Goal: Task Accomplishment & Management: Complete application form

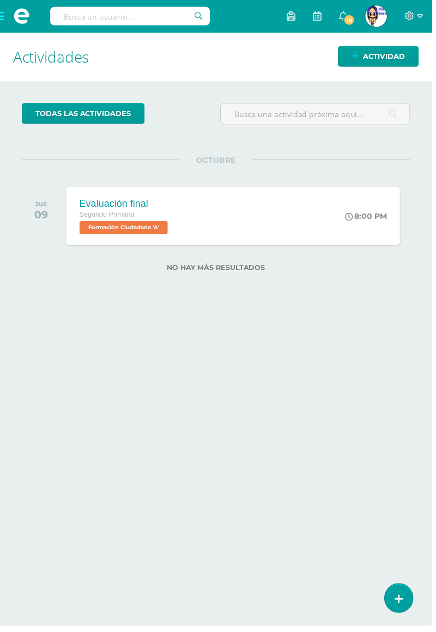
click at [328, 217] on div "Evaluación final Segundo Primaria Formación Ciudadana 'A' 8:00 PM Evaluación fi…" at bounding box center [235, 218] width 337 height 58
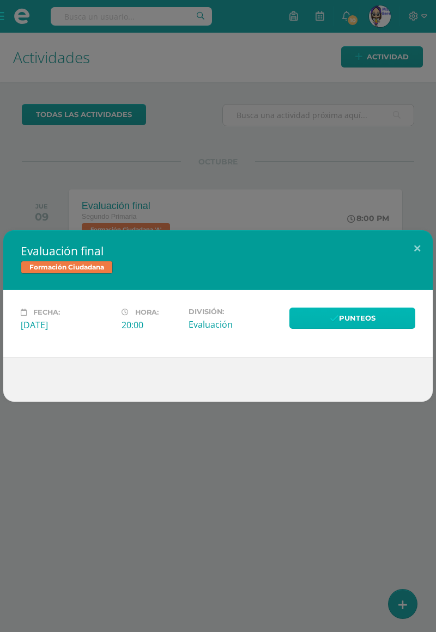
click at [350, 327] on link "Punteos" at bounding box center [352, 318] width 126 height 21
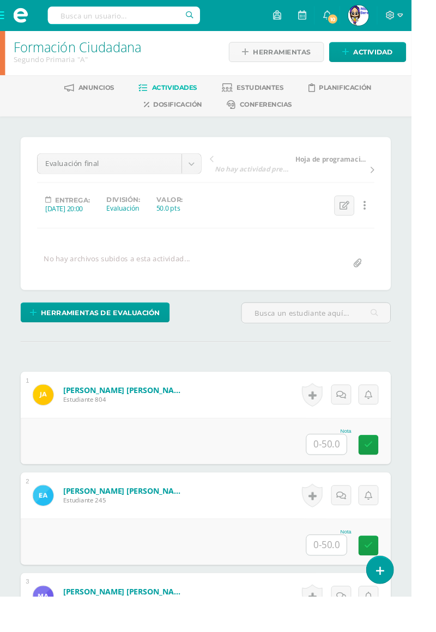
scroll to position [3, 0]
click at [343, 474] on input "text" at bounding box center [346, 470] width 42 height 21
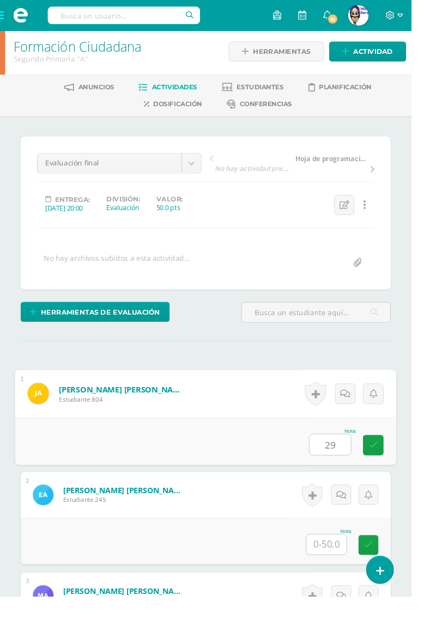
type input "29"
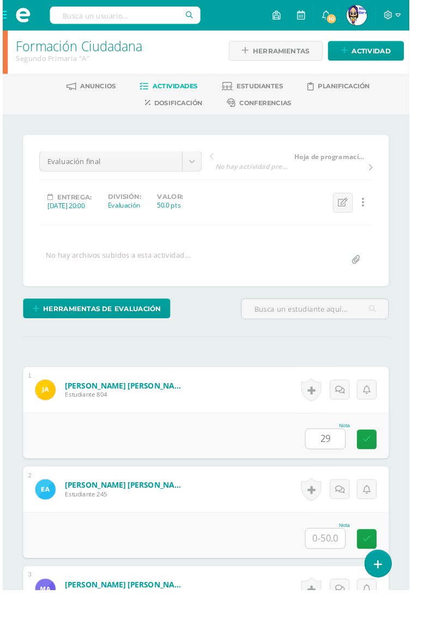
scroll to position [29, 0]
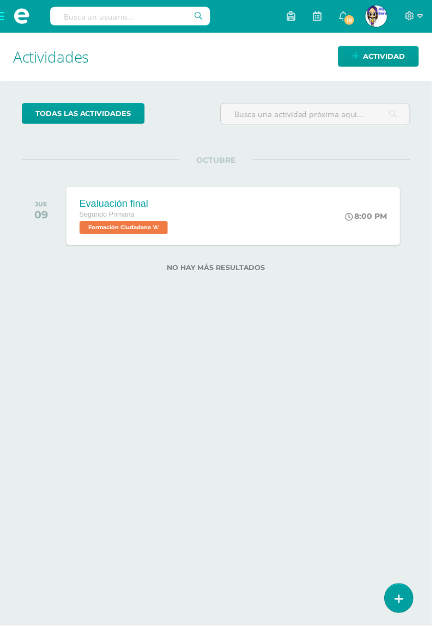
click at [331, 206] on div "Evaluación final Segundo Primaria Formación Ciudadana 'A' 8:00 PM Evaluación fi…" at bounding box center [235, 218] width 337 height 58
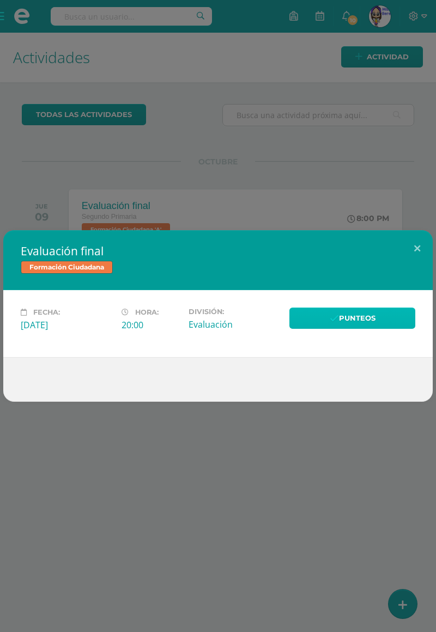
click at [354, 323] on link "Punteos" at bounding box center [352, 318] width 126 height 21
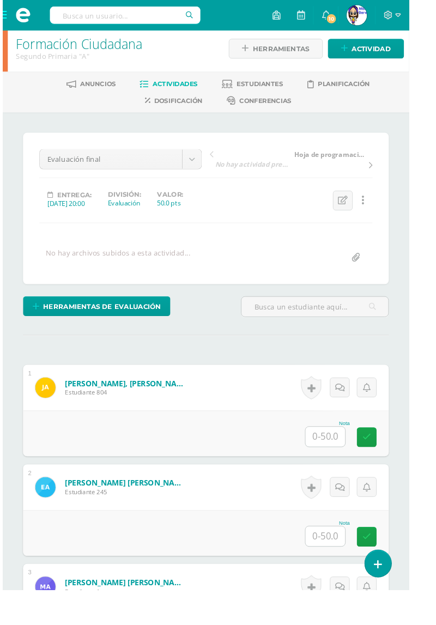
scroll to position [6, 0]
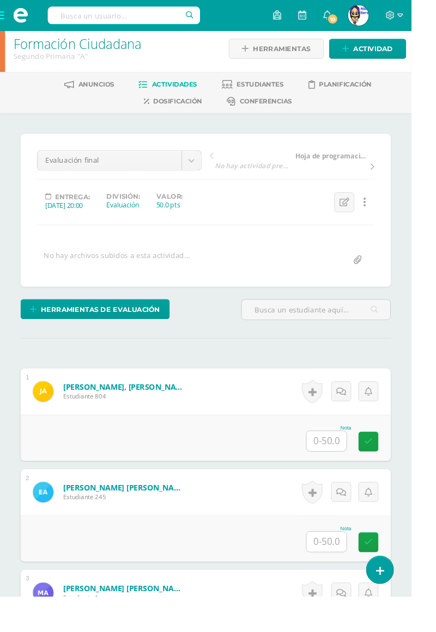
click at [342, 467] on input "text" at bounding box center [346, 467] width 42 height 21
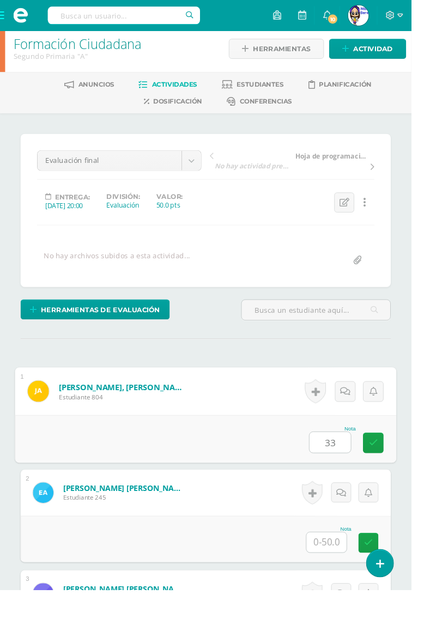
scroll to position [7, 0]
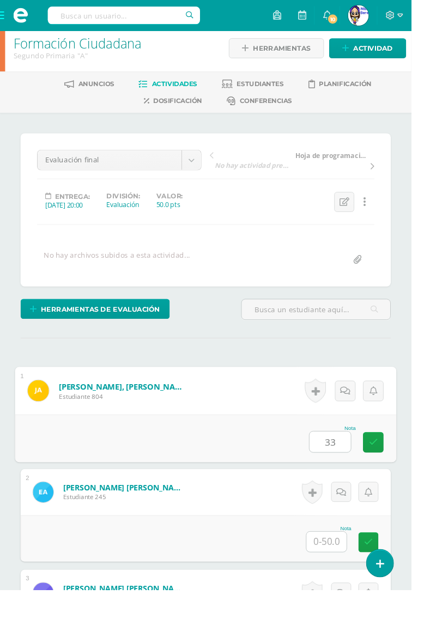
type input "33"
click at [342, 573] on input "text" at bounding box center [346, 573] width 42 height 21
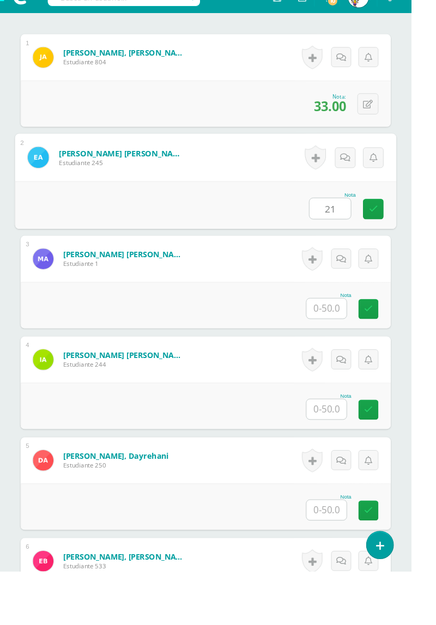
type input "21"
click at [350, 339] on input "text" at bounding box center [346, 346] width 42 height 21
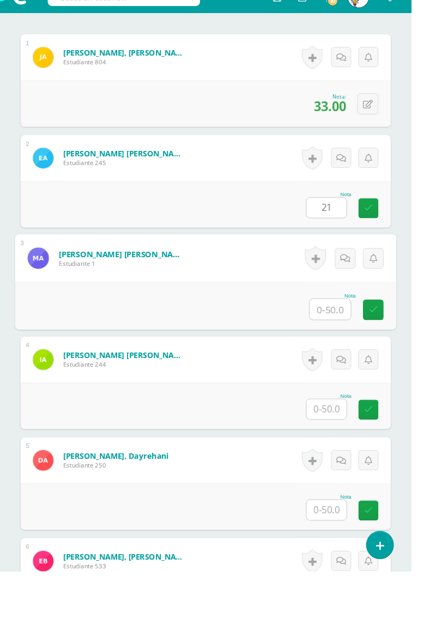
scroll to position [341, 0]
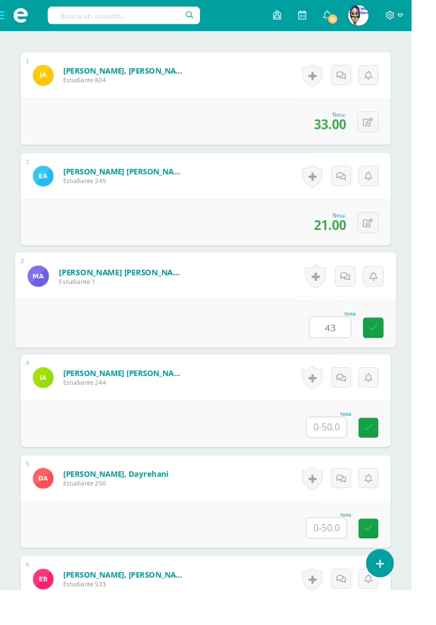
type input "43"
click at [352, 442] on input "text" at bounding box center [346, 452] width 42 height 21
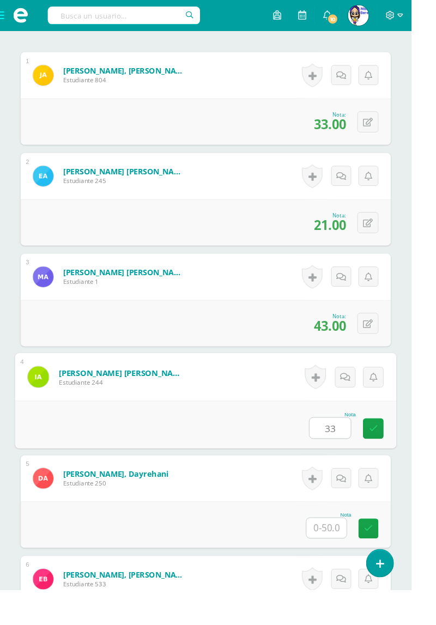
type input "33"
click at [342, 551] on input "text" at bounding box center [346, 559] width 42 height 21
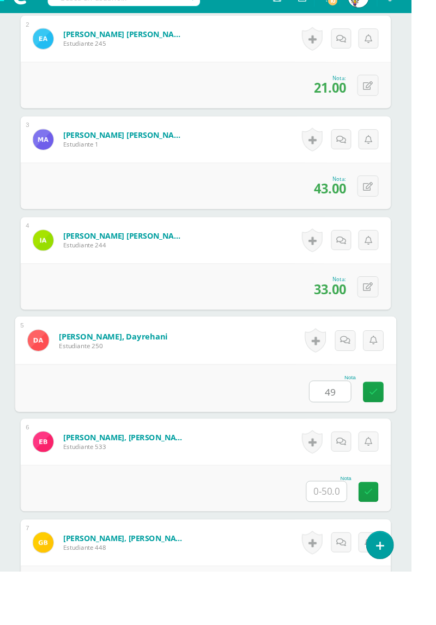
scroll to position [473, 0]
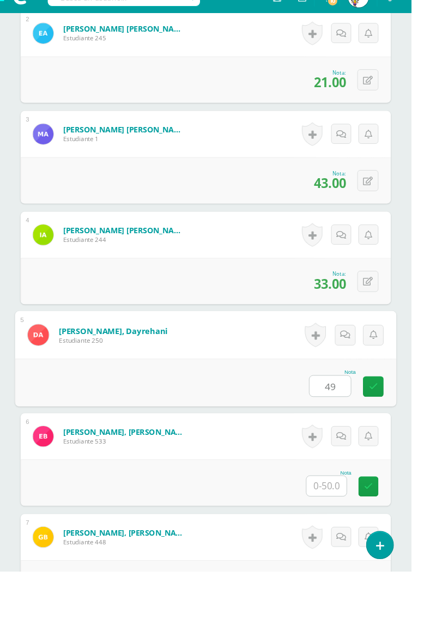
type input "49"
click at [348, 529] on input "text" at bounding box center [346, 533] width 42 height 21
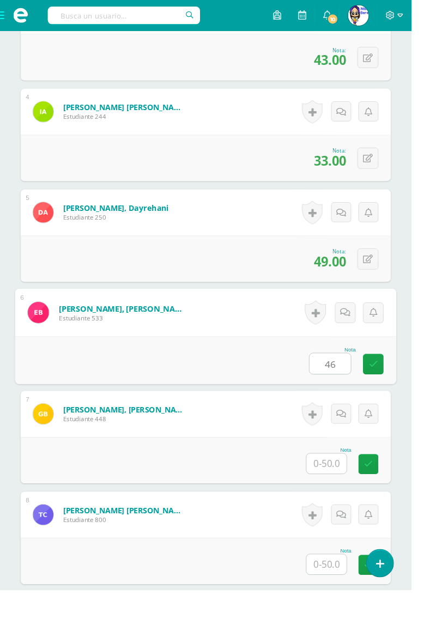
scroll to position [624, 0]
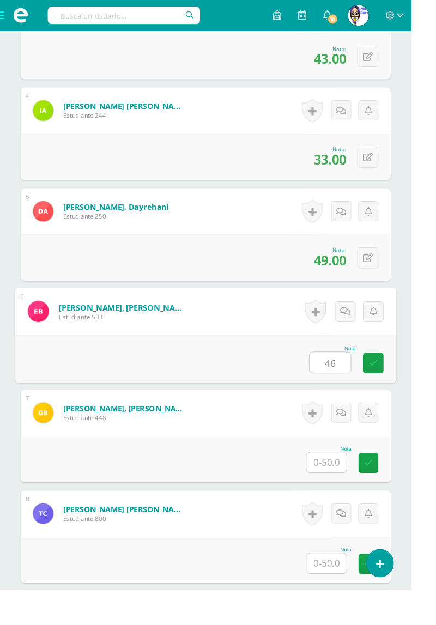
type input "46"
click at [349, 491] on input "text" at bounding box center [346, 489] width 42 height 21
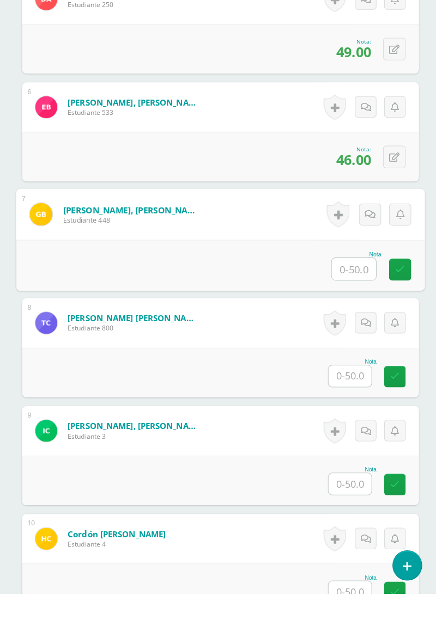
scroll to position [796, 0]
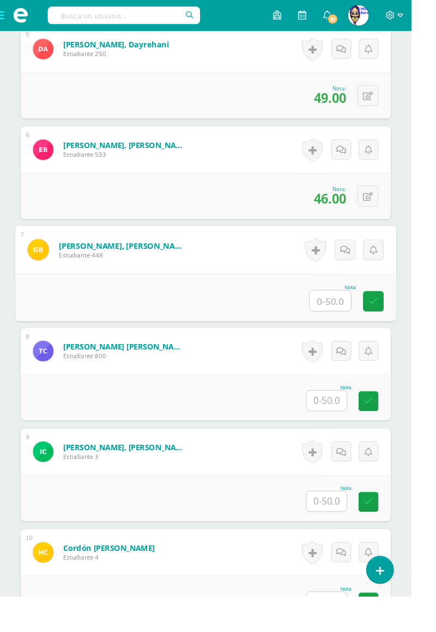
click at [345, 318] on input "text" at bounding box center [350, 319] width 44 height 22
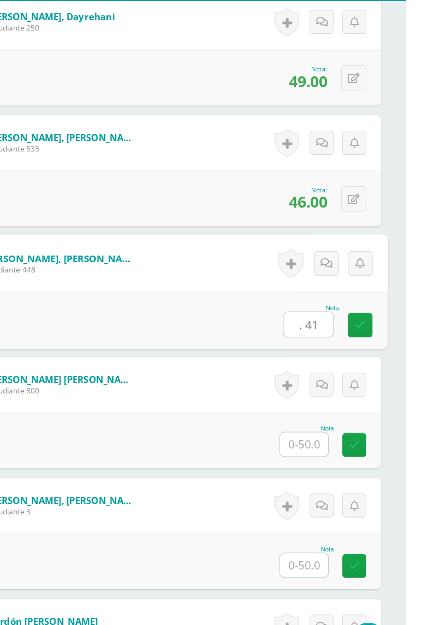
type input ". 41"
click at [327, 417] on input "text" at bounding box center [346, 424] width 42 height 21
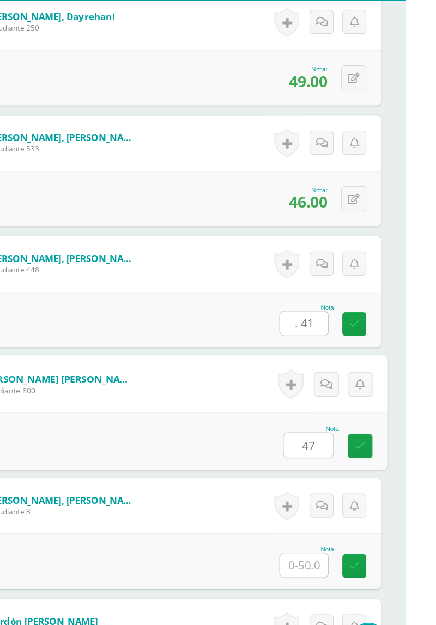
type input "47"
click at [392, 424] on icon at bounding box center [396, 425] width 10 height 9
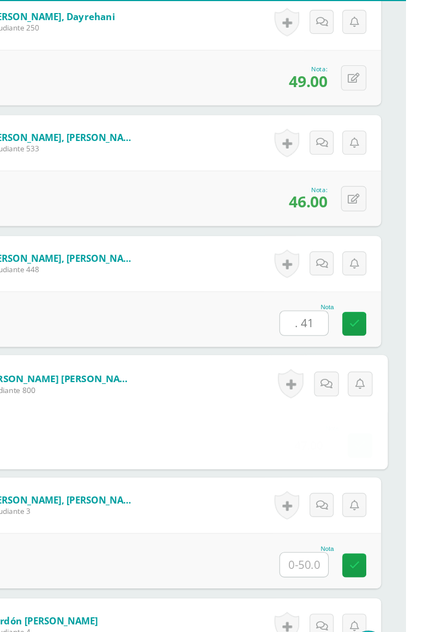
click at [339, 312] on input ". 41" at bounding box center [346, 317] width 42 height 21
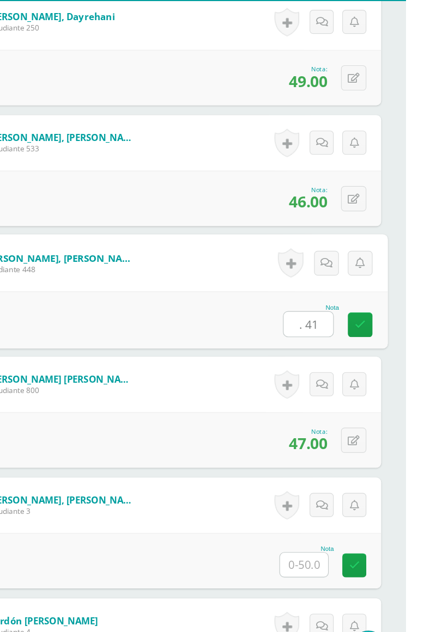
click at [352, 309] on input ". 41" at bounding box center [350, 319] width 44 height 22
click at [342, 316] on input ". 41" at bounding box center [350, 319] width 44 height 22
click at [345, 314] on input ". 41" at bounding box center [350, 319] width 44 height 22
type input "41"
click at [394, 309] on link at bounding box center [396, 319] width 22 height 22
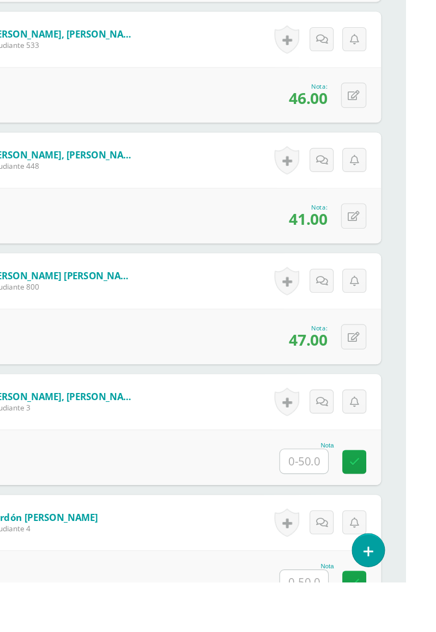
click at [349, 526] on input "text" at bounding box center [346, 525] width 42 height 21
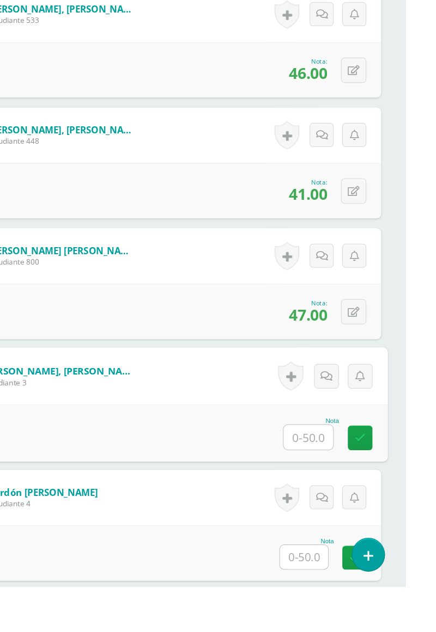
scroll to position [844, 0]
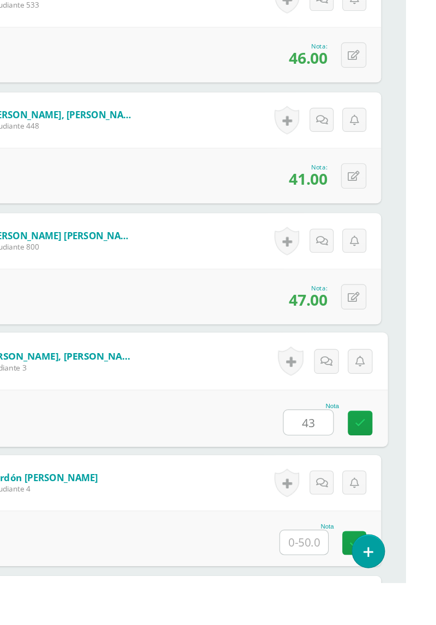
type input "43"
click at [355, 591] on input "text" at bounding box center [346, 589] width 42 height 21
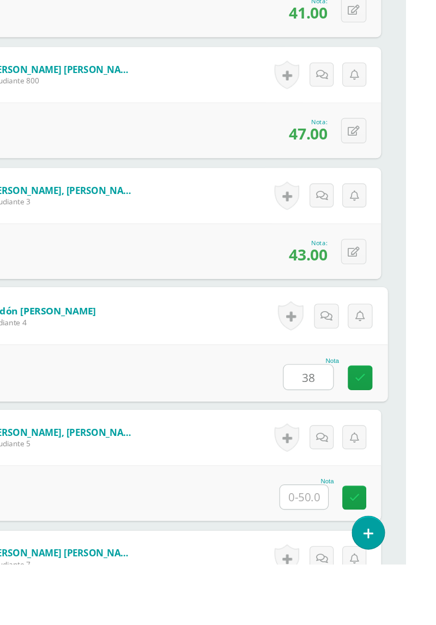
scroll to position [979, 0]
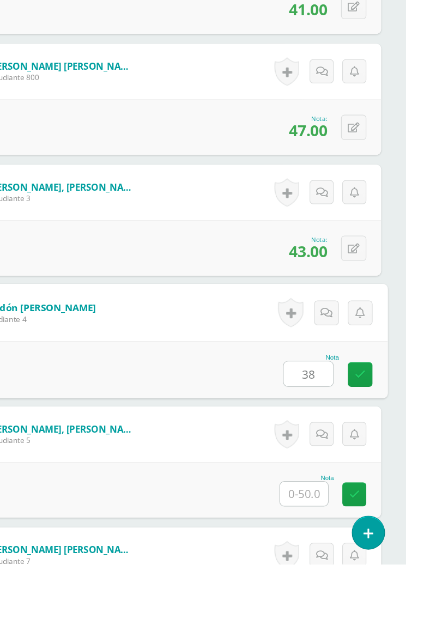
type input "38"
click at [343, 564] on input "text" at bounding box center [346, 562] width 42 height 21
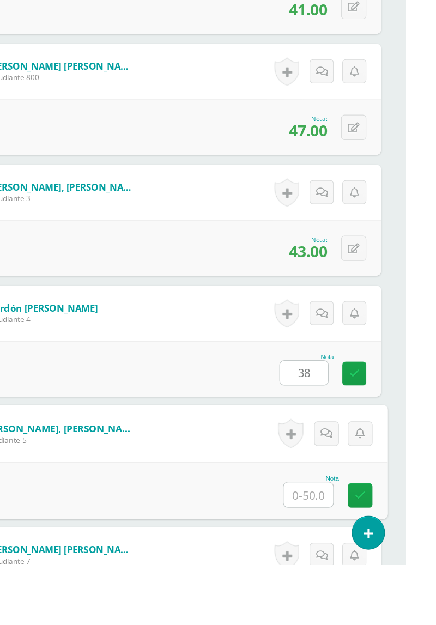
scroll to position [978, 0]
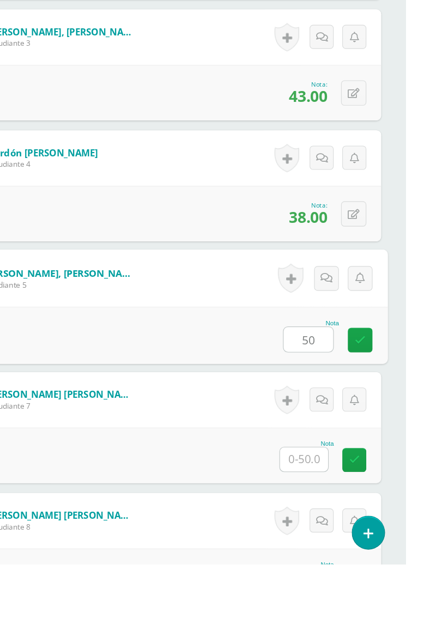
type input "50"
click at [346, 530] on input "text" at bounding box center [346, 531] width 42 height 21
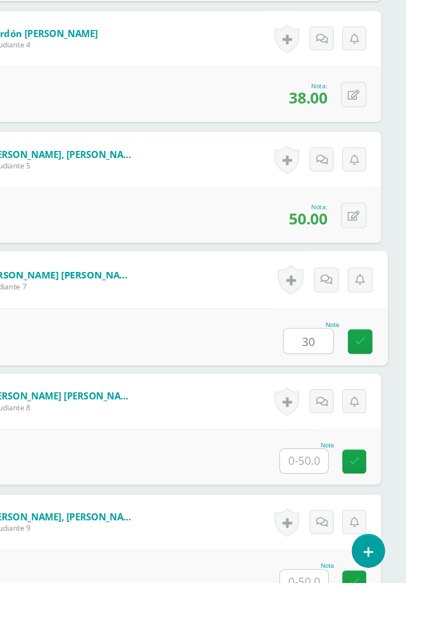
scroll to position [1259, 0]
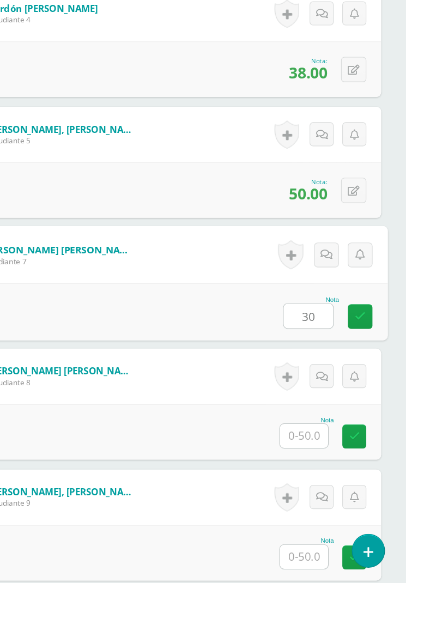
type input "30"
click at [355, 497] on input "text" at bounding box center [346, 495] width 42 height 21
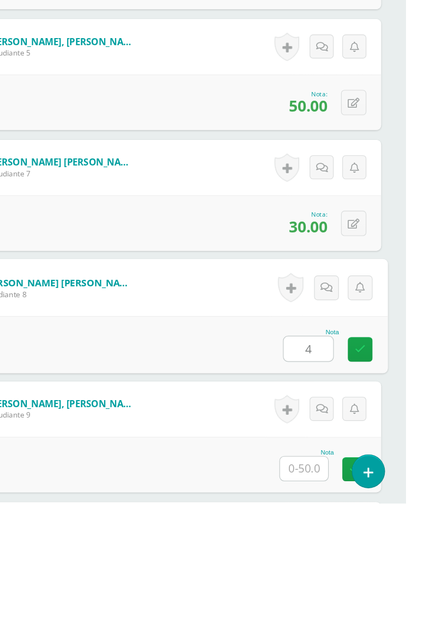
type input "44"
click at [394, 497] on icon at bounding box center [396, 496] width 10 height 9
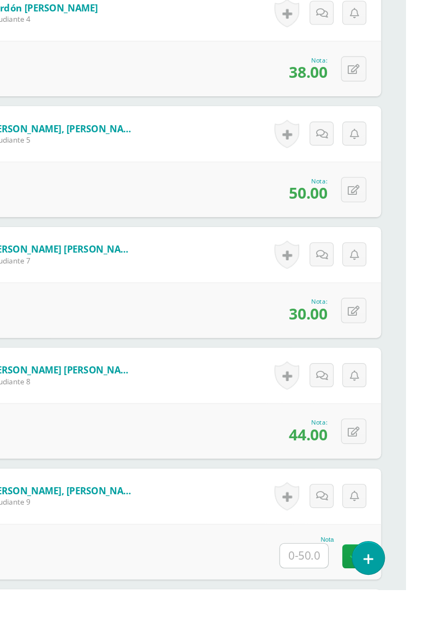
click at [349, 595] on input "text" at bounding box center [346, 602] width 42 height 21
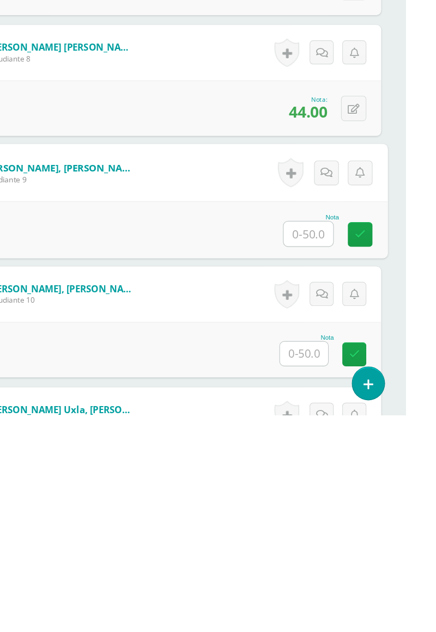
scroll to position [1390, 0]
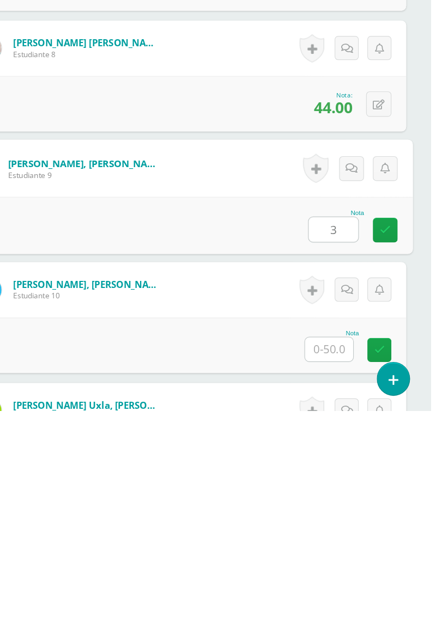
type input "37"
click at [398, 468] on icon at bounding box center [396, 472] width 10 height 9
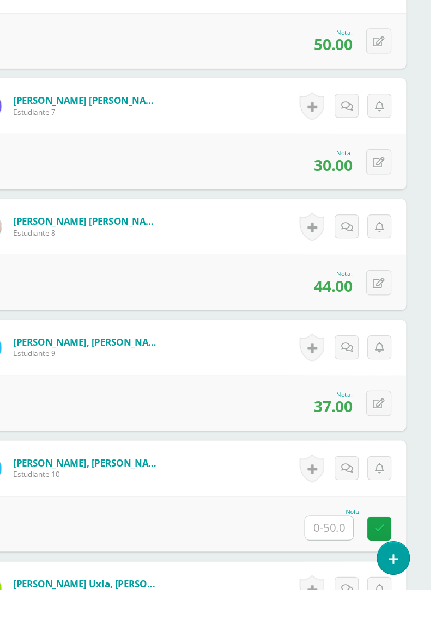
click at [343, 578] on input "text" at bounding box center [346, 577] width 42 height 21
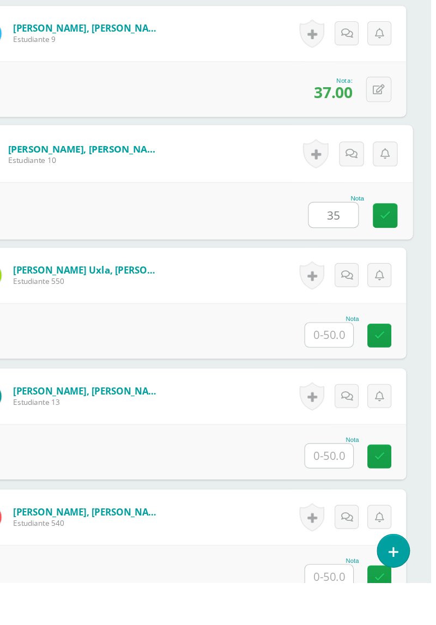
scroll to position [1670, 0]
type input "35"
click at [340, 400] on input "text" at bounding box center [346, 405] width 42 height 21
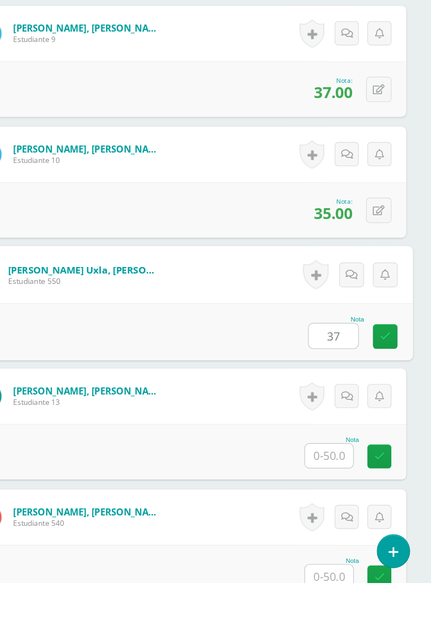
type input "37"
click at [340, 502] on input "text" at bounding box center [346, 512] width 42 height 21
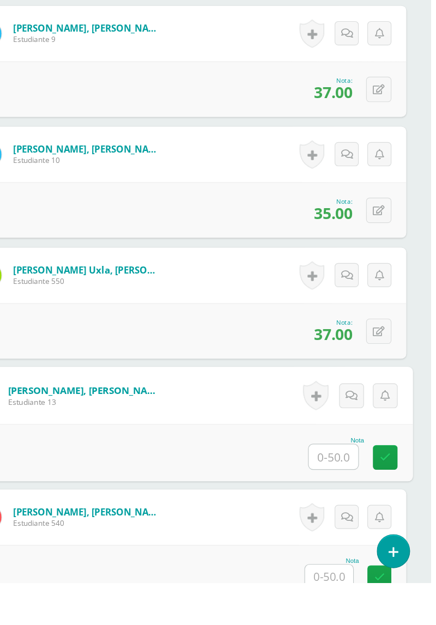
type input "36"
click at [386, 515] on link at bounding box center [396, 514] width 22 height 22
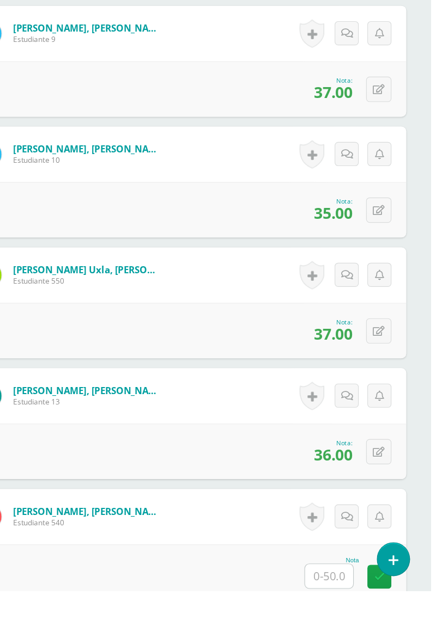
click at [351, 614] on input "text" at bounding box center [346, 618] width 42 height 21
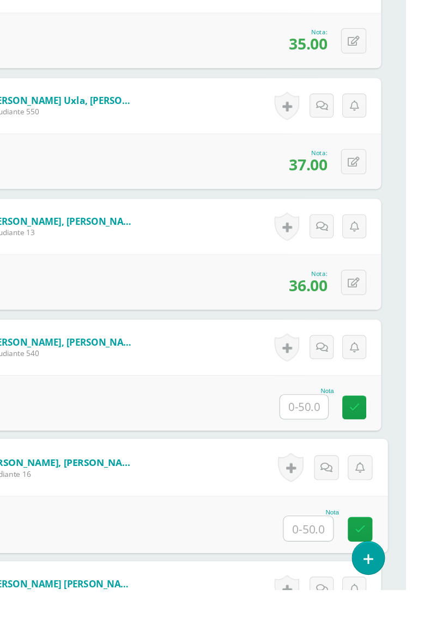
scroll to position [1819, 0]
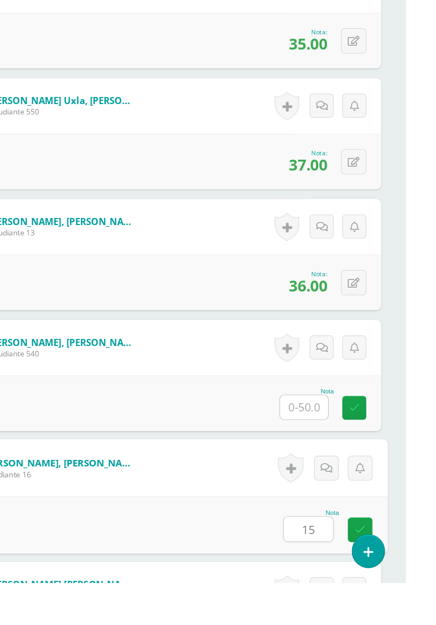
type input "15"
click at [345, 467] on input "text" at bounding box center [346, 469] width 42 height 21
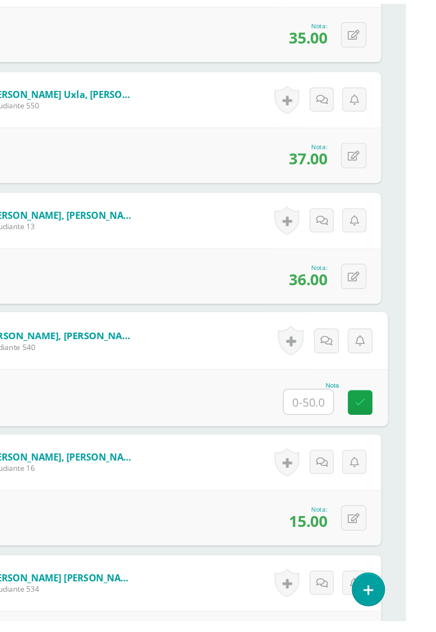
scroll to position [1859, 0]
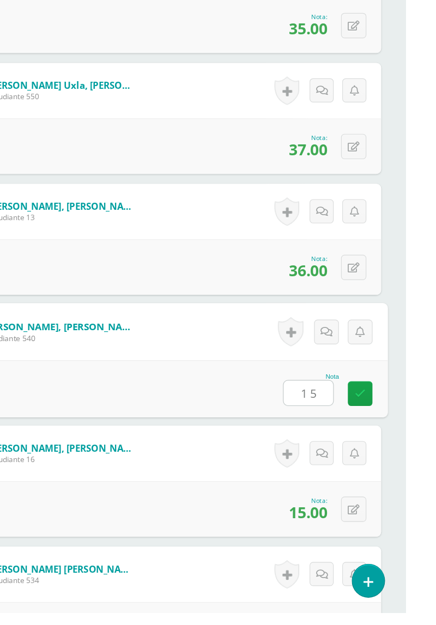
click at [411, 443] on div "Nota 1 5" at bounding box center [218, 427] width 404 height 51
type input "1.00"
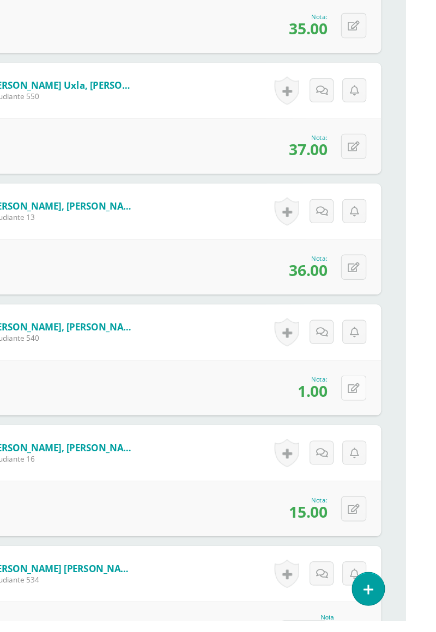
click at [386, 423] on icon at bounding box center [390, 427] width 10 height 9
click at [361, 429] on link at bounding box center [366, 432] width 22 height 22
type input "15 ."
click at [392, 534] on icon at bounding box center [390, 533] width 10 height 9
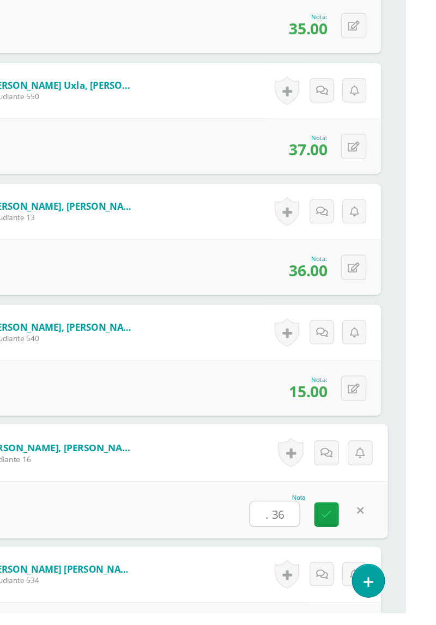
click at [314, 533] on input ". 36" at bounding box center [321, 538] width 44 height 22
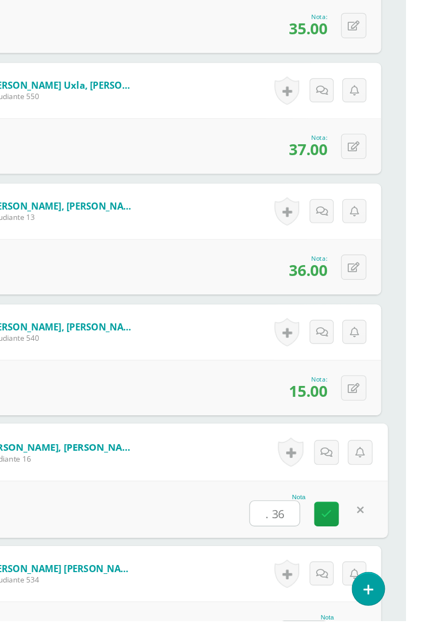
click at [318, 532] on input ". 36" at bounding box center [321, 538] width 44 height 22
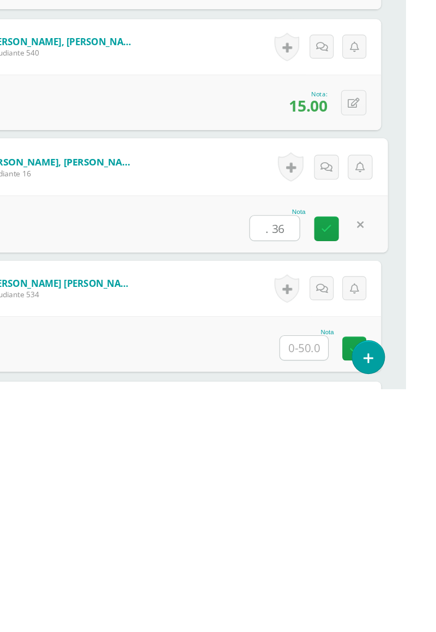
scroll to position [1913, 0]
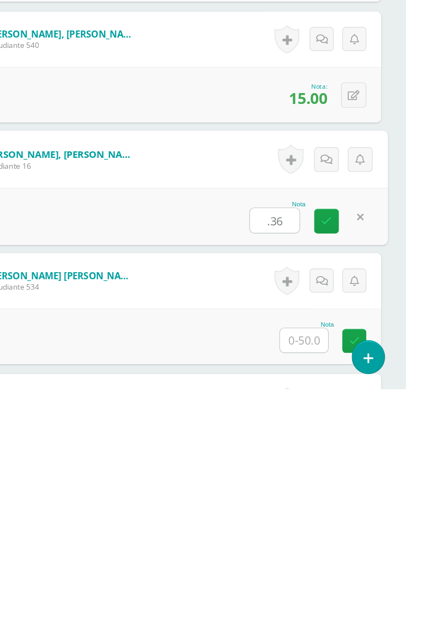
type input "36"
click at [365, 473] on link at bounding box center [366, 484] width 22 height 22
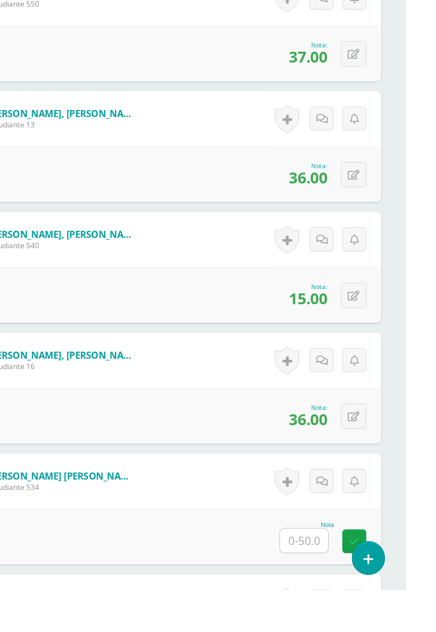
click at [350, 580] on input "text" at bounding box center [346, 589] width 42 height 21
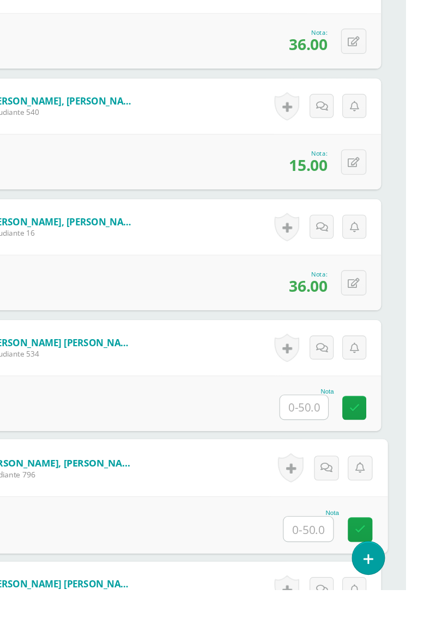
scroll to position [2032, 0]
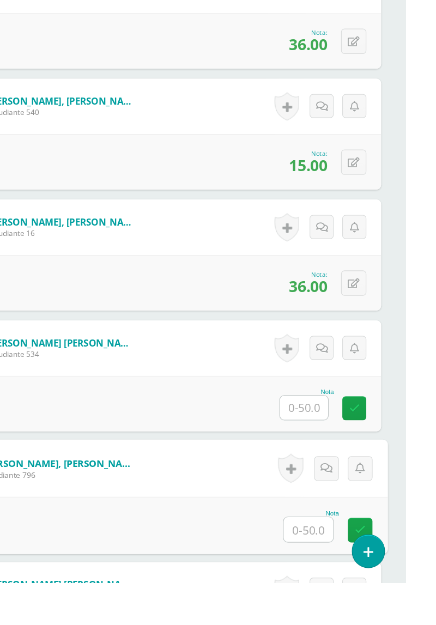
click at [344, 461] on input "text" at bounding box center [346, 469] width 42 height 21
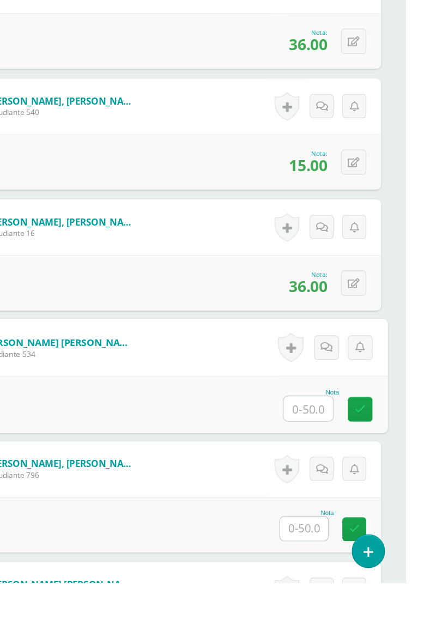
type input "O"
click at [393, 461] on link at bounding box center [396, 471] width 22 height 22
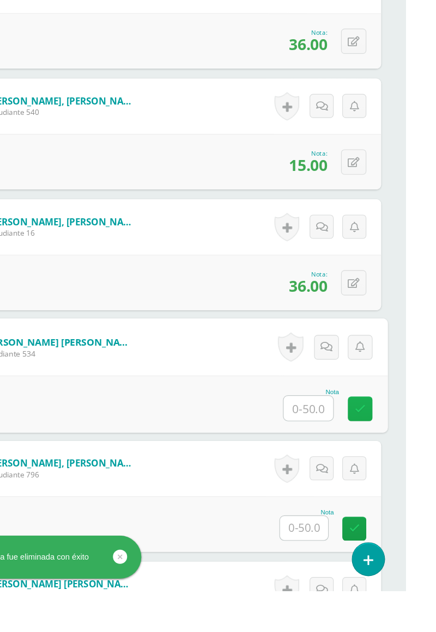
type input "0"
click at [394, 466] on icon at bounding box center [396, 470] width 10 height 9
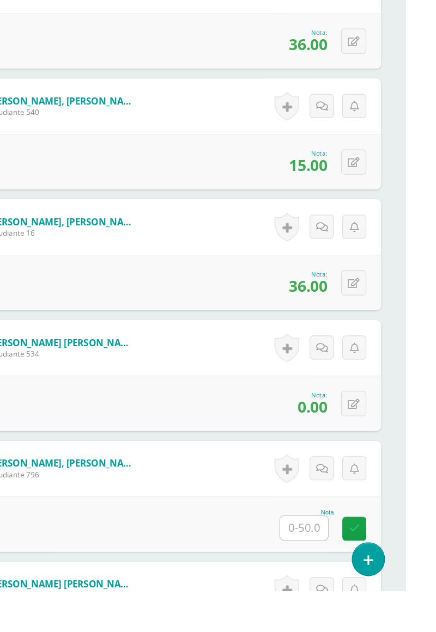
click at [354, 574] on input "text" at bounding box center [346, 576] width 42 height 21
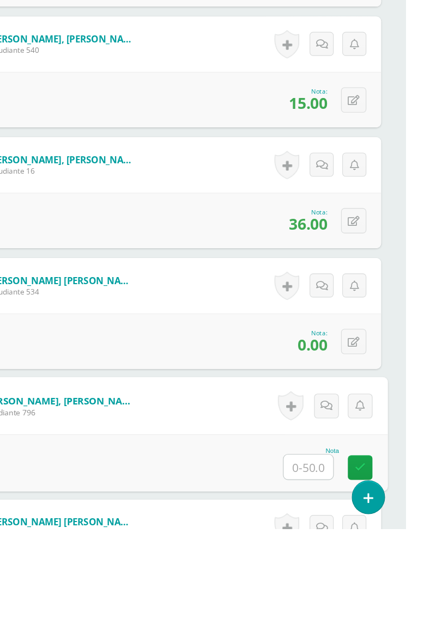
scroll to position [2138, 0]
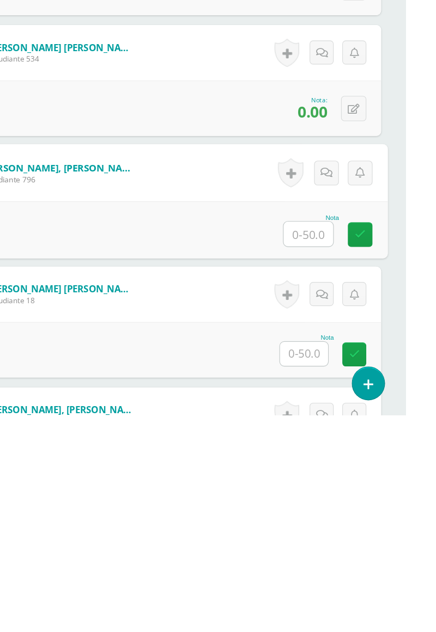
type input "0"
click at [390, 470] on link at bounding box center [396, 473] width 22 height 22
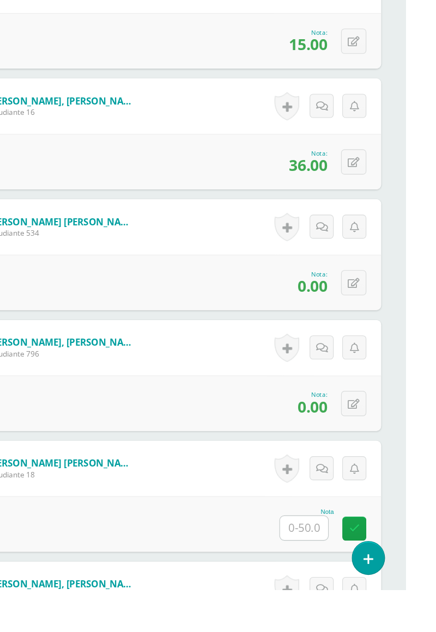
click at [343, 576] on input "text" at bounding box center [346, 577] width 42 height 21
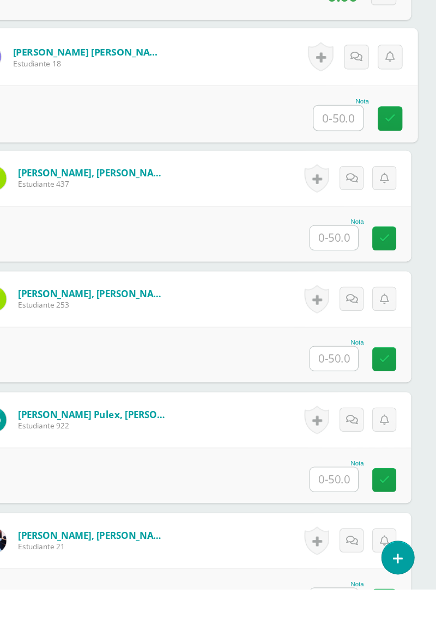
scroll to position [2501, 0]
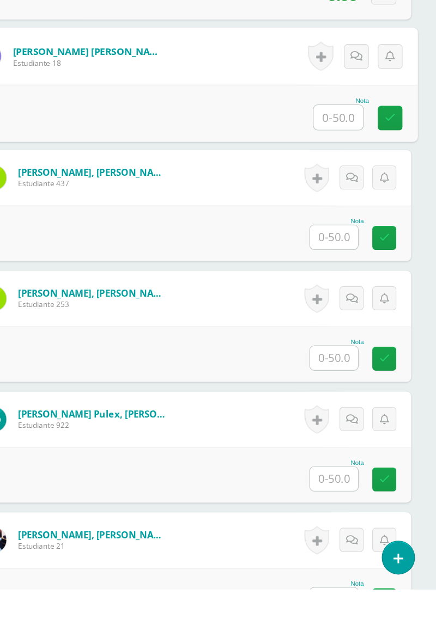
click at [332, 210] on input "text" at bounding box center [350, 215] width 44 height 22
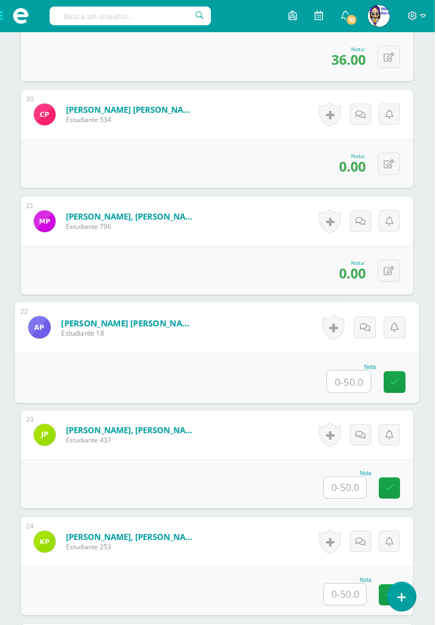
scroll to position [2335, 0]
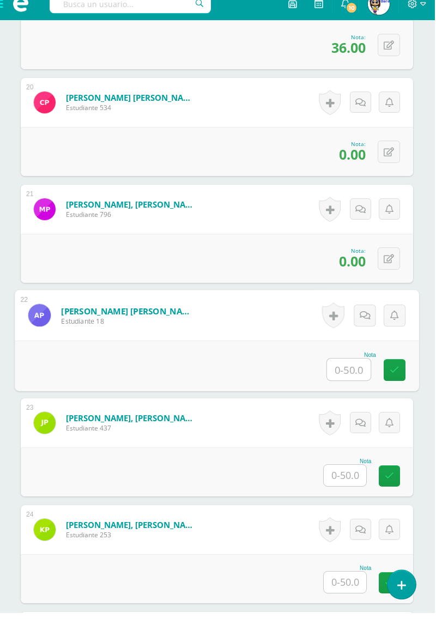
click at [345, 377] on input "text" at bounding box center [350, 382] width 44 height 22
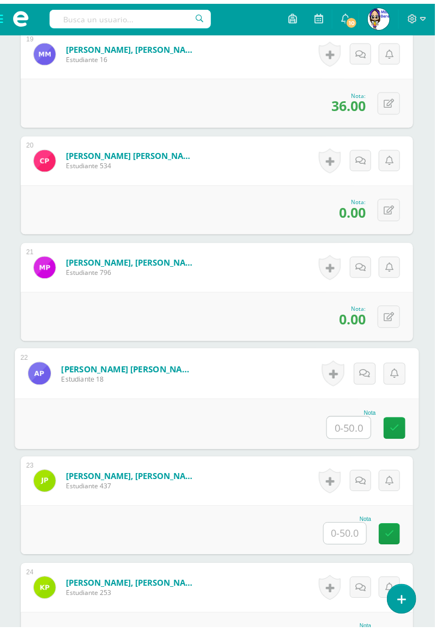
scroll to position [2268, 0]
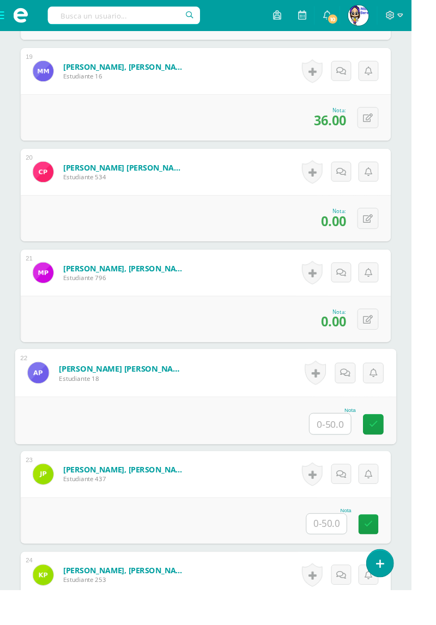
click at [355, 447] on input "text" at bounding box center [350, 449] width 44 height 22
click at [352, 446] on input "text" at bounding box center [350, 449] width 44 height 22
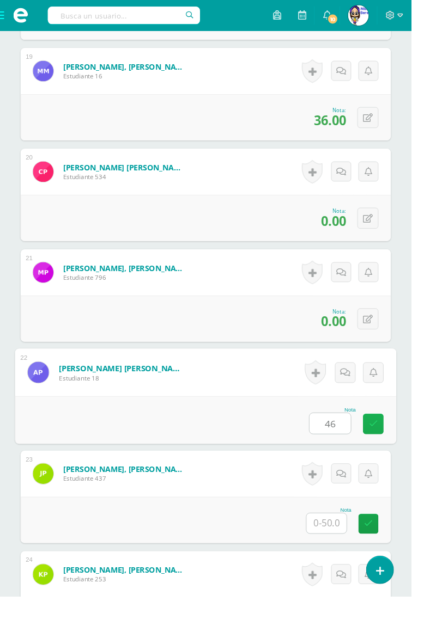
click at [393, 447] on icon at bounding box center [396, 449] width 10 height 9
type input "46 ."
click at [338, 552] on input "text" at bounding box center [346, 554] width 42 height 21
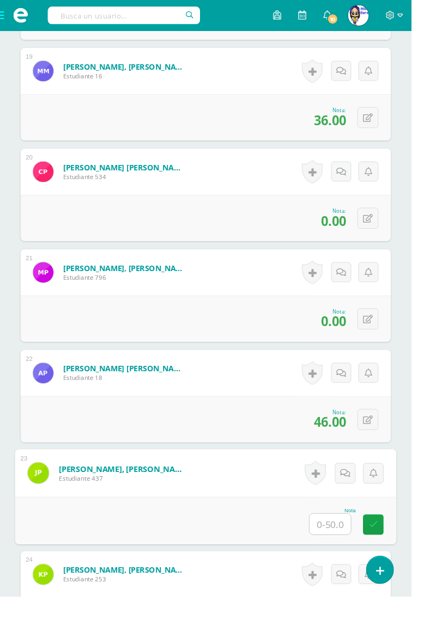
click at [355, 557] on input "text" at bounding box center [350, 556] width 44 height 22
type input "0"
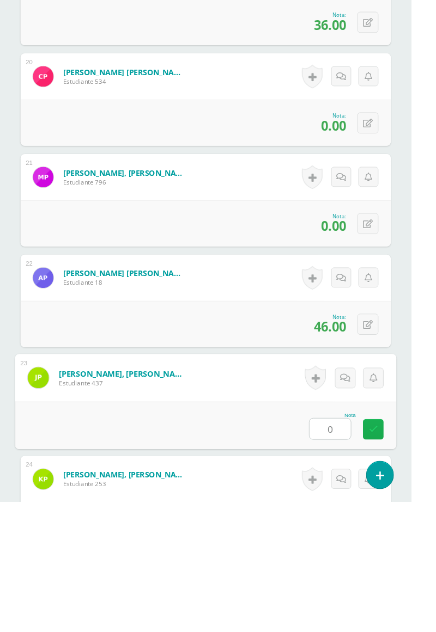
click at [401, 550] on link at bounding box center [396, 556] width 22 height 22
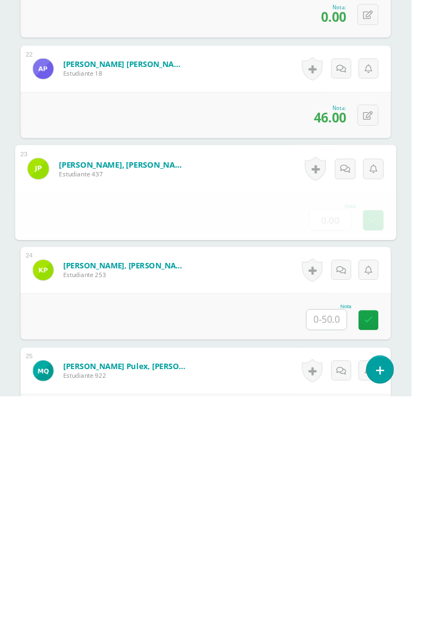
scroll to position [2378, 0]
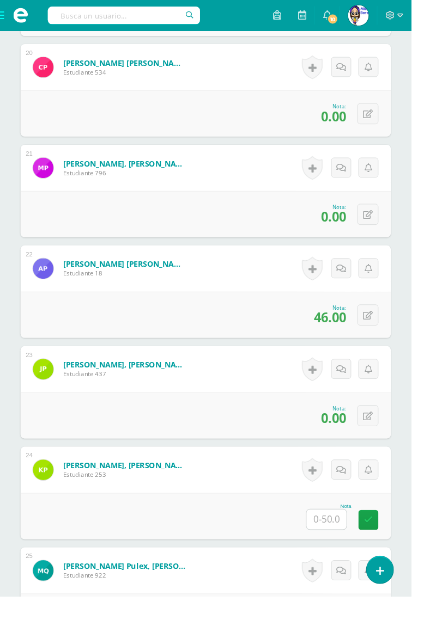
click at [344, 552] on input "text" at bounding box center [346, 550] width 42 height 21
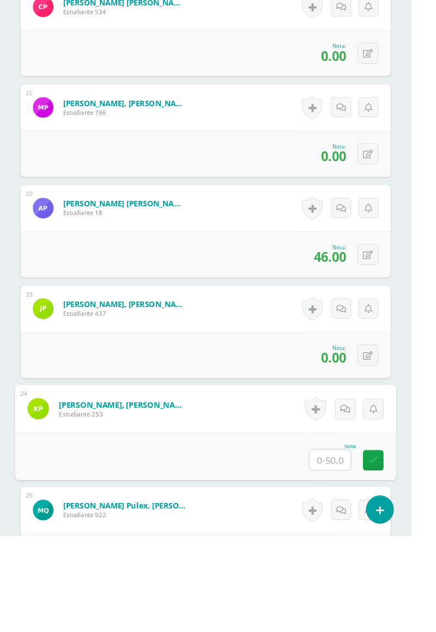
scroll to position [2498, 0]
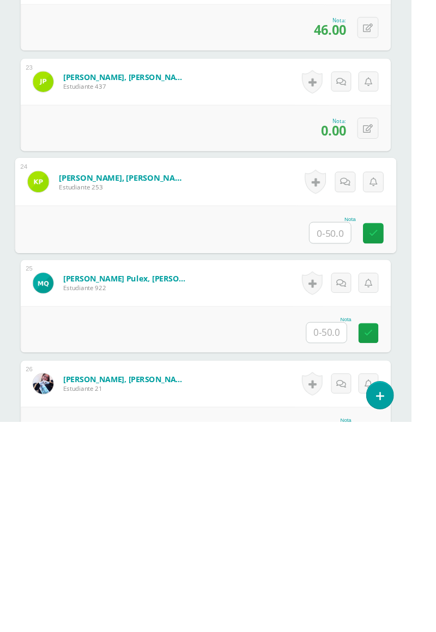
type input "0"
click at [397, 428] on icon at bounding box center [396, 432] width 10 height 9
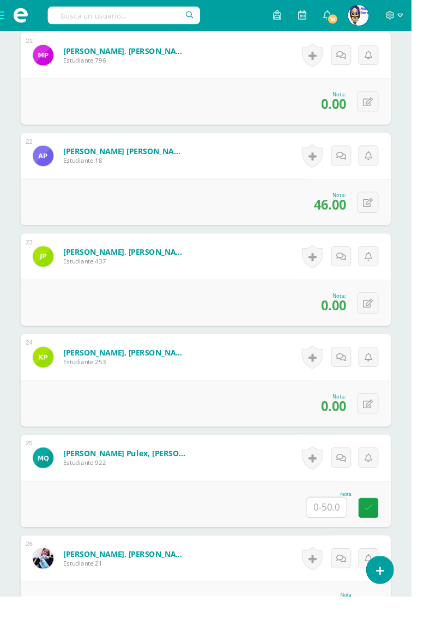
click at [340, 538] on input "text" at bounding box center [346, 537] width 42 height 21
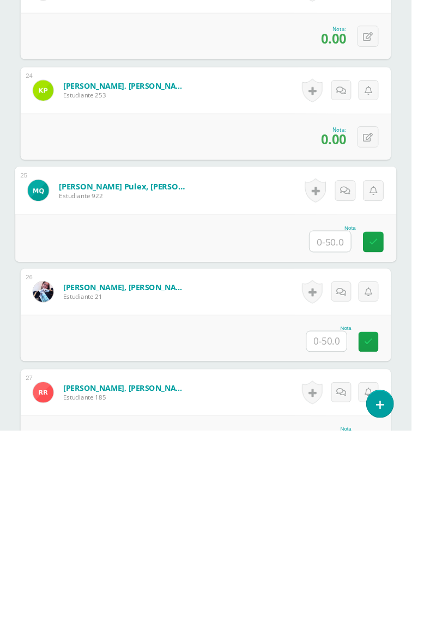
scroll to position [2605, 0]
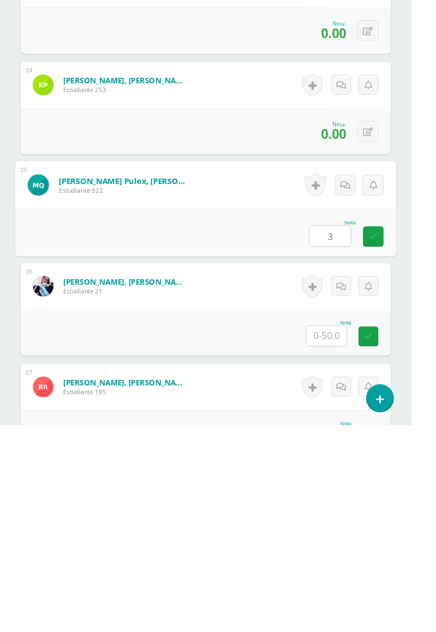
type input "30"
click at [392, 428] on icon at bounding box center [396, 432] width 10 height 9
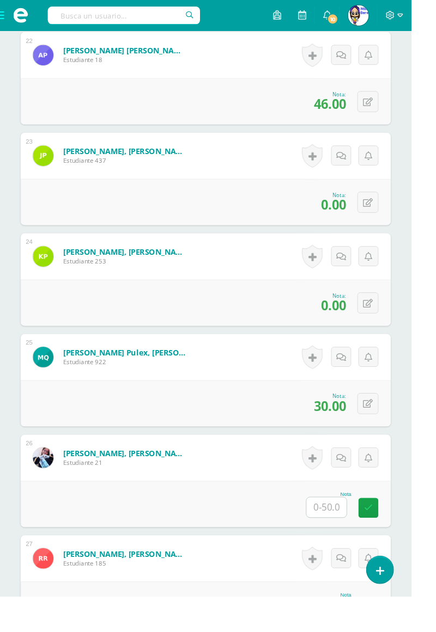
click at [345, 537] on input "text" at bounding box center [346, 537] width 42 height 21
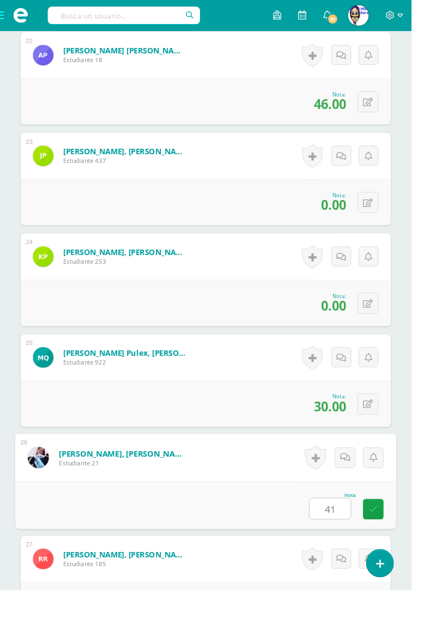
type input "41"
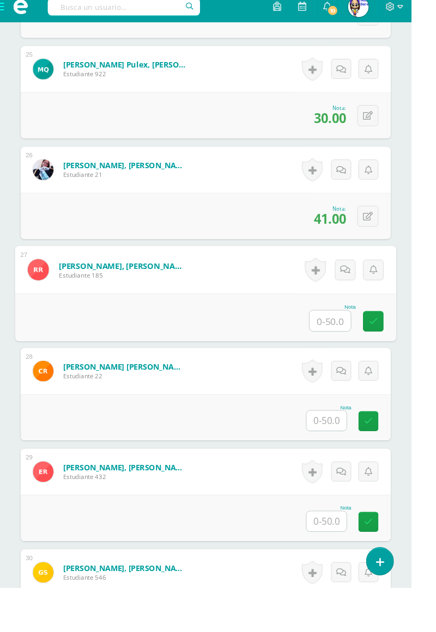
scroll to position [2901, 0]
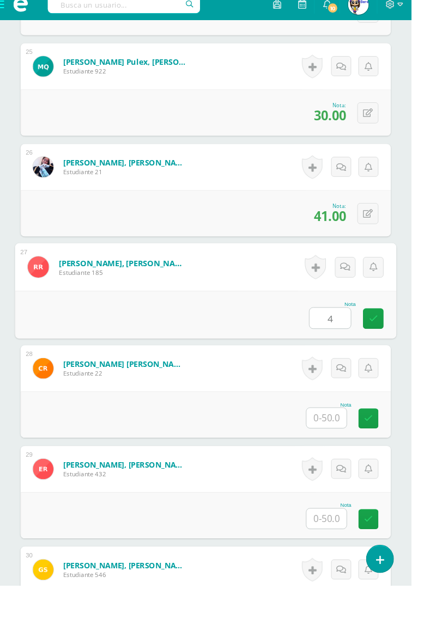
type input "48"
click at [392, 345] on icon at bounding box center [396, 349] width 10 height 9
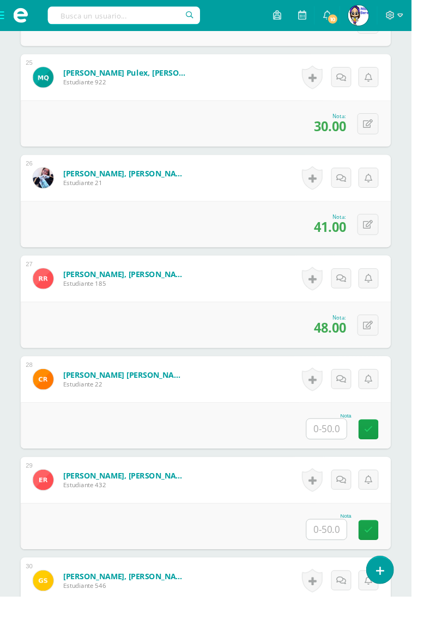
click at [345, 453] on input "text" at bounding box center [346, 455] width 42 height 21
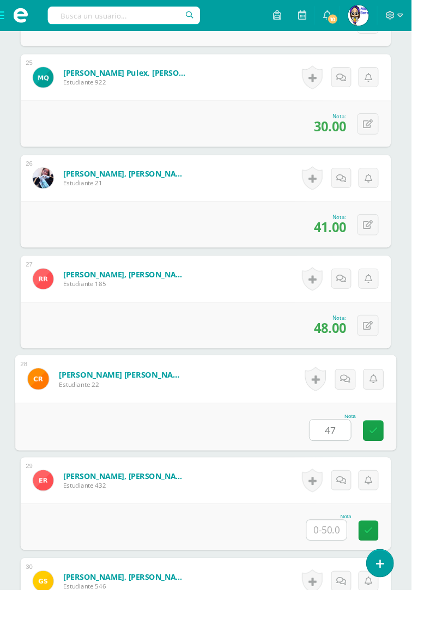
type input "47"
click at [357, 561] on input "text" at bounding box center [346, 561] width 42 height 21
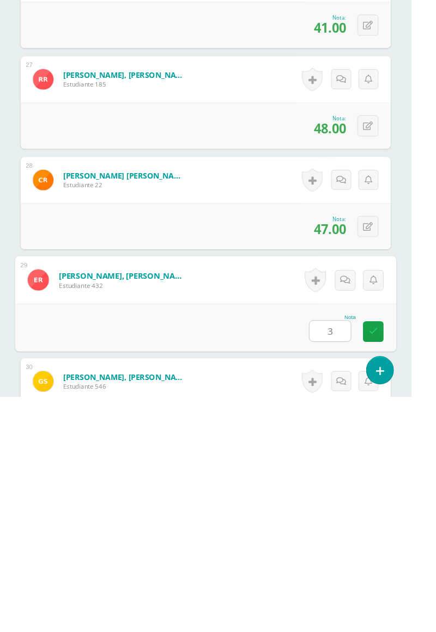
type input "31"
click at [392, 561] on icon at bounding box center [396, 562] width 10 height 9
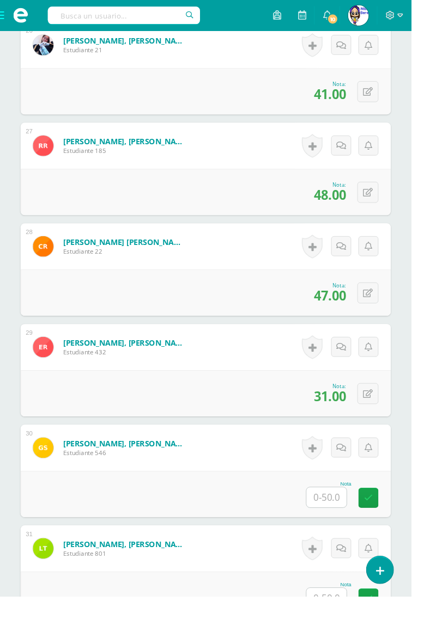
scroll to position [3046, 0]
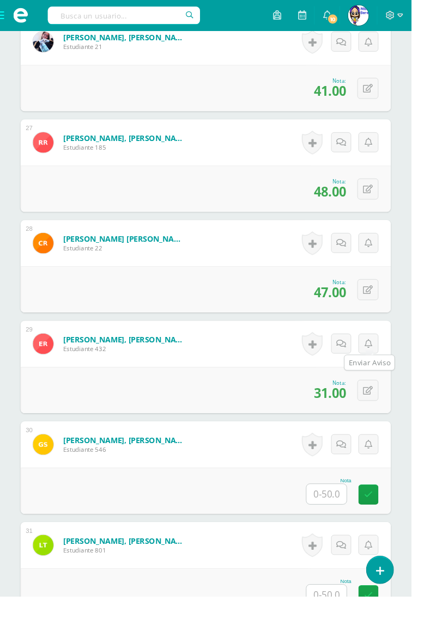
click at [348, 524] on input "text" at bounding box center [346, 524] width 42 height 21
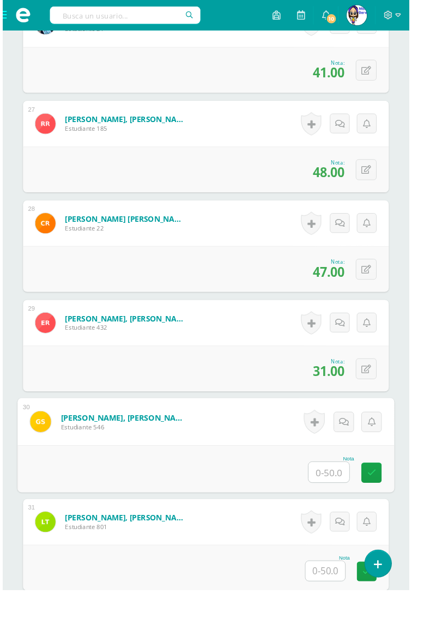
scroll to position [3083, 0]
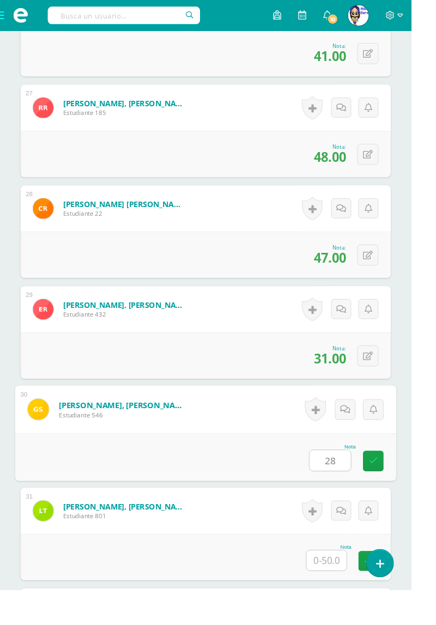
type input "28"
click at [349, 596] on input "text" at bounding box center [346, 593] width 42 height 21
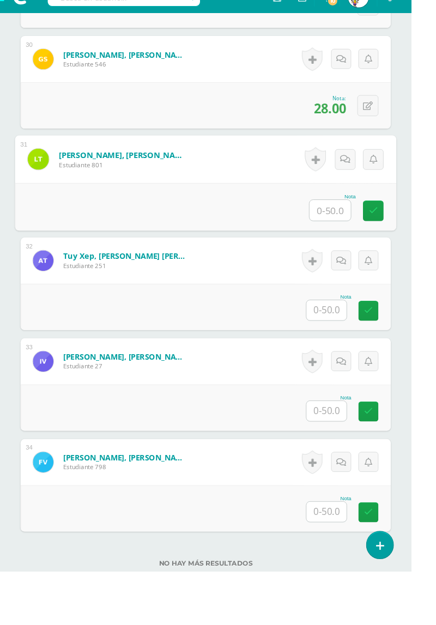
scroll to position [3453, 0]
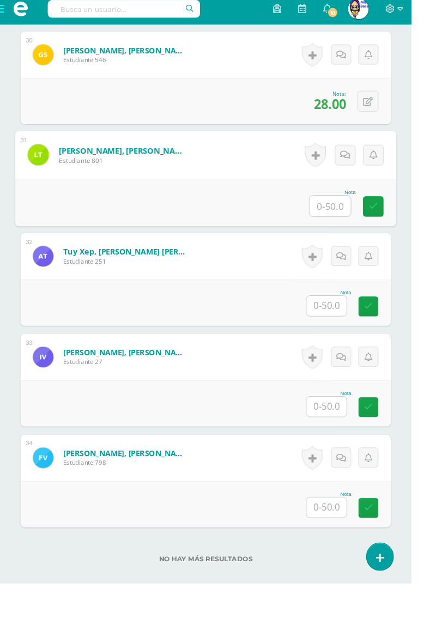
click at [340, 214] on input "text" at bounding box center [350, 225] width 44 height 22
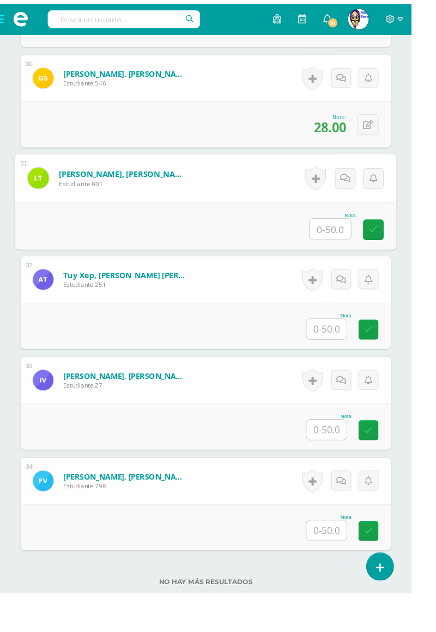
scroll to position [3394, 0]
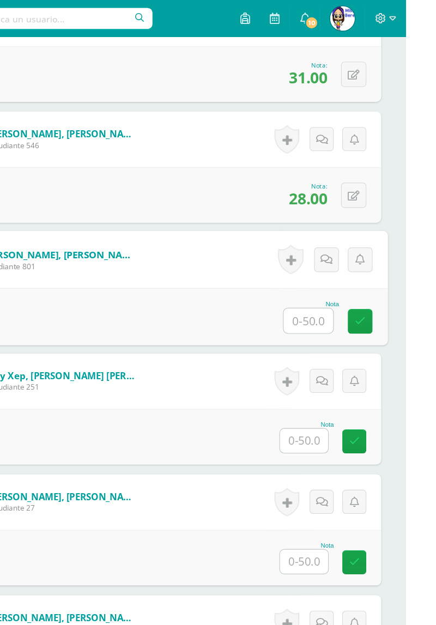
click at [352, 278] on input "text" at bounding box center [350, 283] width 44 height 22
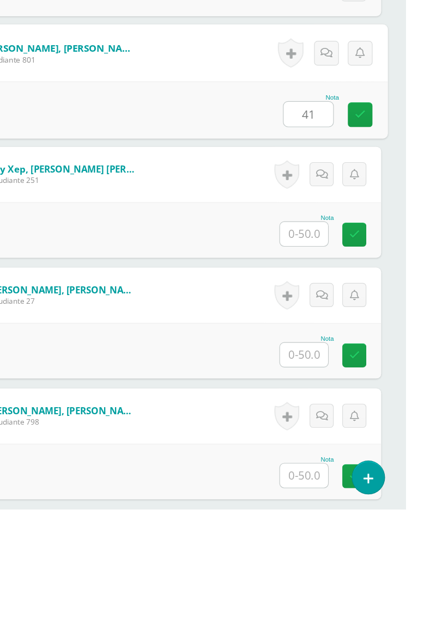
type input "41"
click at [339, 383] on input "text" at bounding box center [346, 389] width 42 height 21
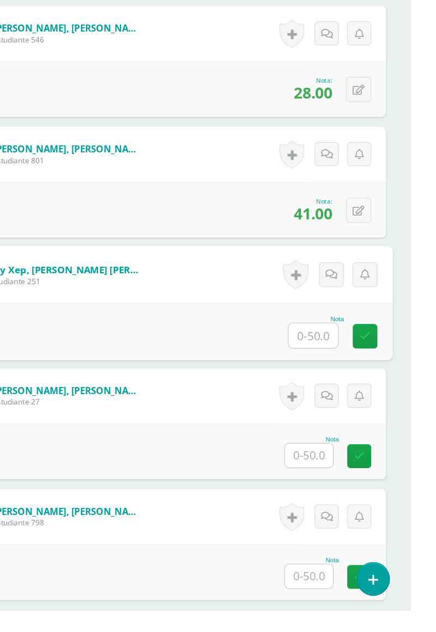
scroll to position [3395, 0]
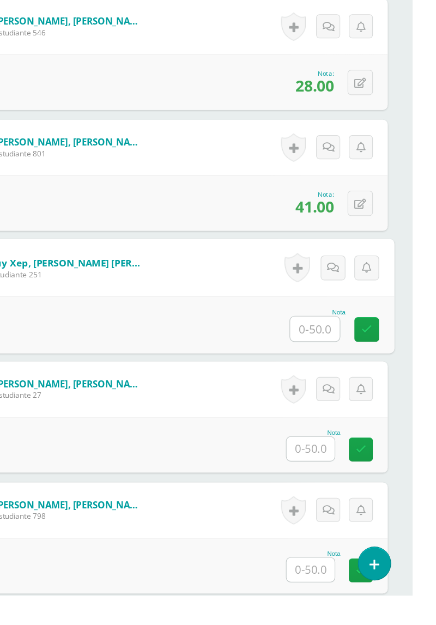
click at [342, 602] on input "text" at bounding box center [346, 602] width 42 height 21
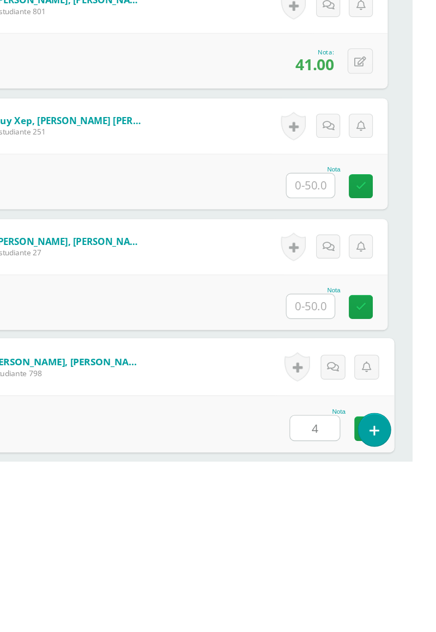
type input "48"
click at [390, 598] on link at bounding box center [396, 604] width 22 height 22
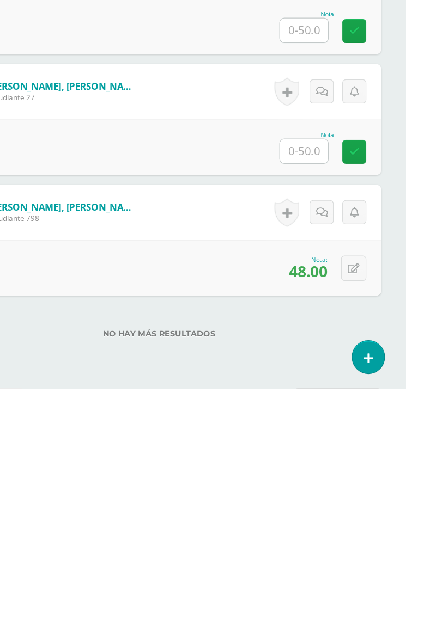
scroll to position [3467, 0]
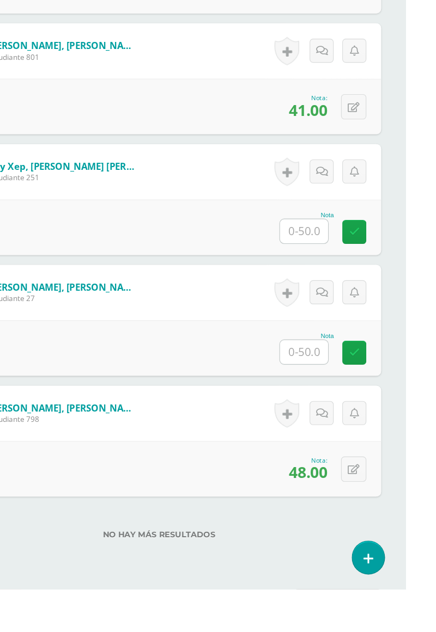
click at [350, 418] on input "text" at bounding box center [346, 422] width 42 height 21
type input "27"
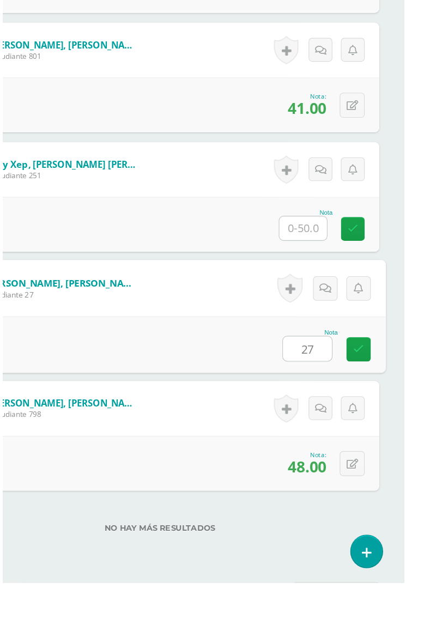
scroll to position [3469, 0]
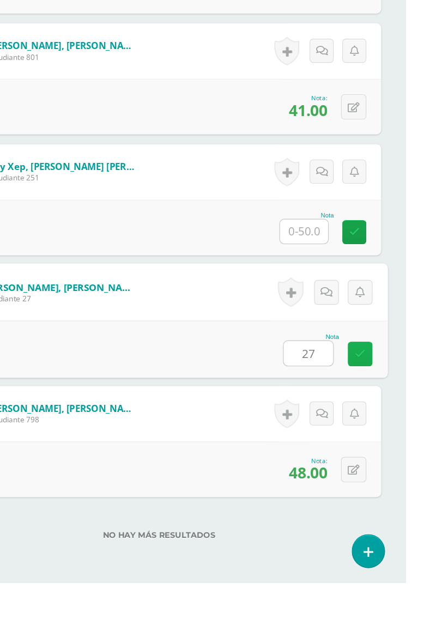
click at [393, 423] on link at bounding box center [396, 423] width 22 height 22
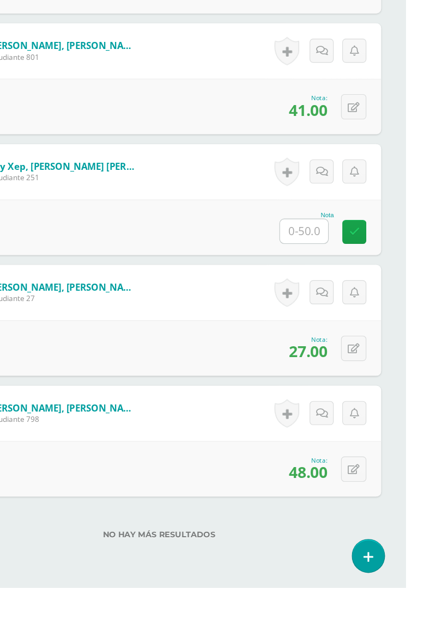
scroll to position [3467, 0]
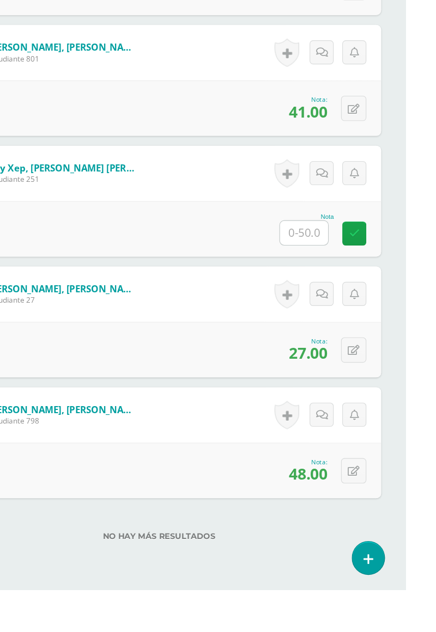
click at [348, 315] on input "text" at bounding box center [346, 316] width 42 height 21
type input "21"
click at [401, 315] on link at bounding box center [396, 318] width 22 height 22
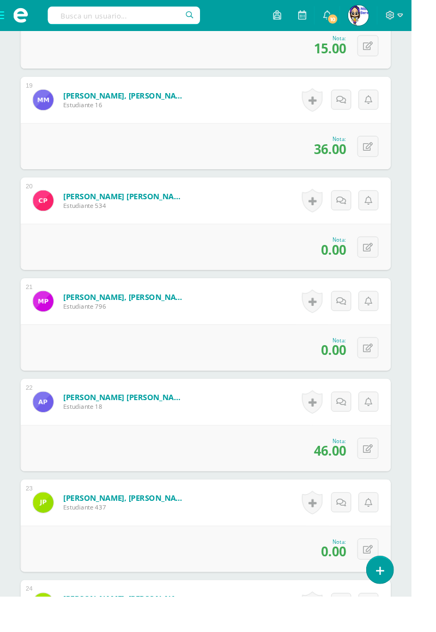
scroll to position [2237, 0]
click at [72, 416] on link "[PERSON_NAME] [PERSON_NAME]" at bounding box center [132, 421] width 131 height 11
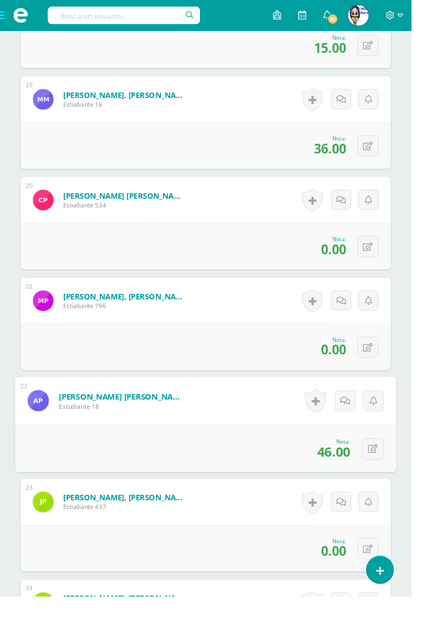
click at [58, 417] on link at bounding box center [44, 425] width 31 height 22
click at [42, 416] on img at bounding box center [40, 425] width 22 height 22
click at [143, 417] on link "[PERSON_NAME] [PERSON_NAME]" at bounding box center [129, 420] width 135 height 11
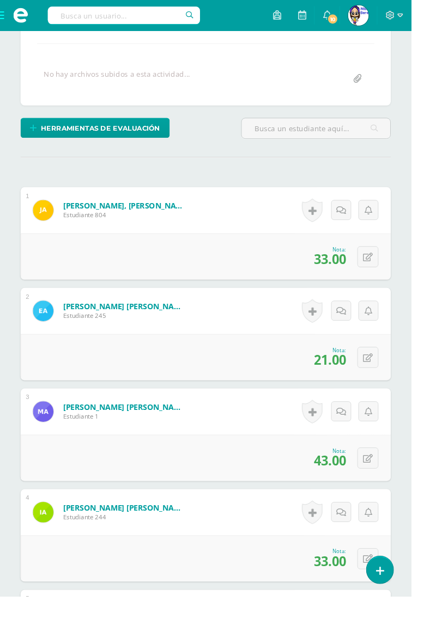
scroll to position [0, 0]
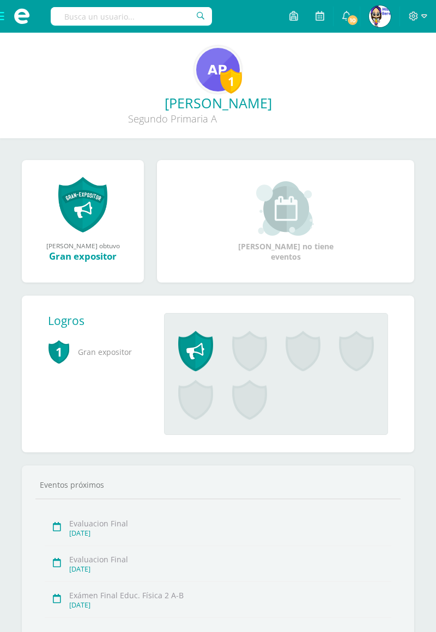
click at [14, 28] on span at bounding box center [22, 16] width 44 height 33
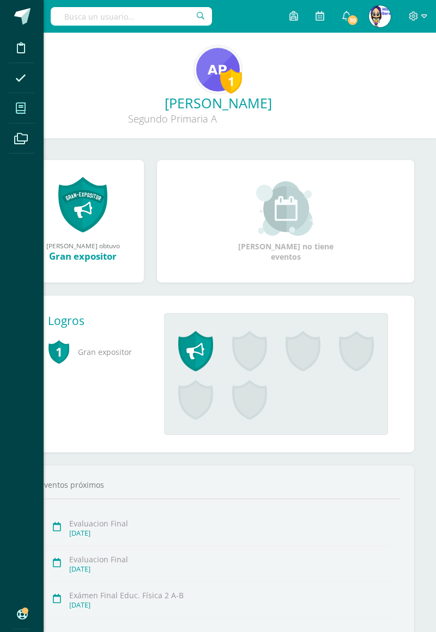
click at [15, 110] on span at bounding box center [21, 108] width 25 height 25
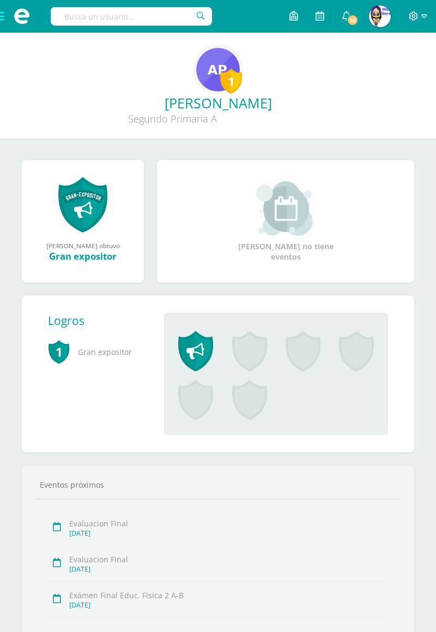
click at [9, 15] on span at bounding box center [22, 16] width 44 height 33
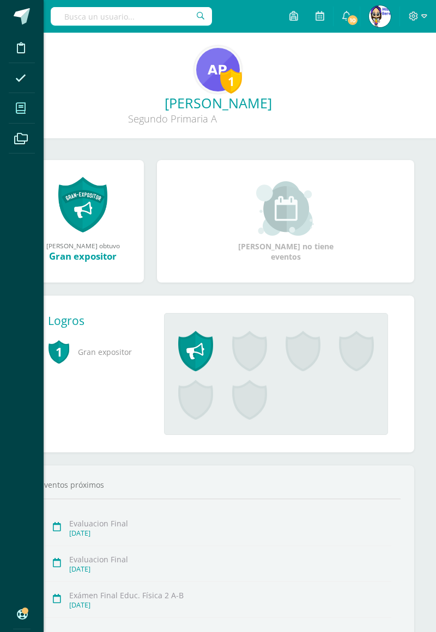
click at [29, 109] on span at bounding box center [21, 108] width 25 height 25
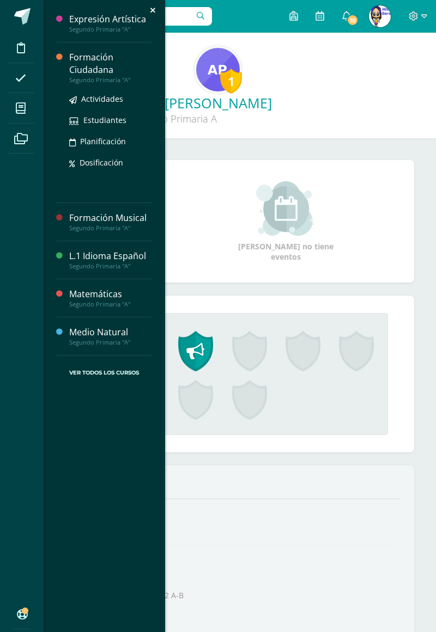
click at [97, 70] on div "Formación Ciudadana" at bounding box center [110, 63] width 83 height 25
click at [95, 104] on link "Actividades" at bounding box center [110, 99] width 83 height 13
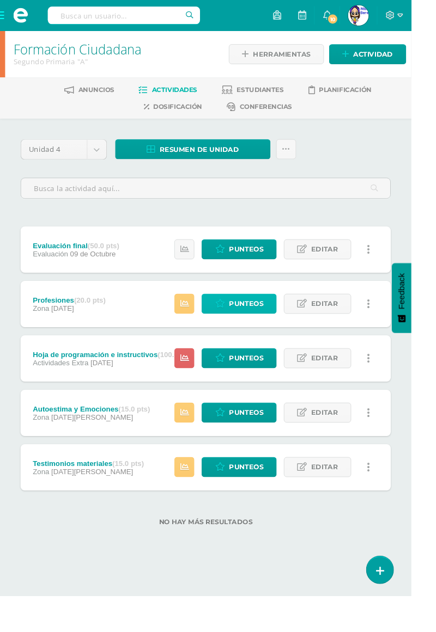
click at [258, 322] on span "Punteos" at bounding box center [260, 322] width 36 height 20
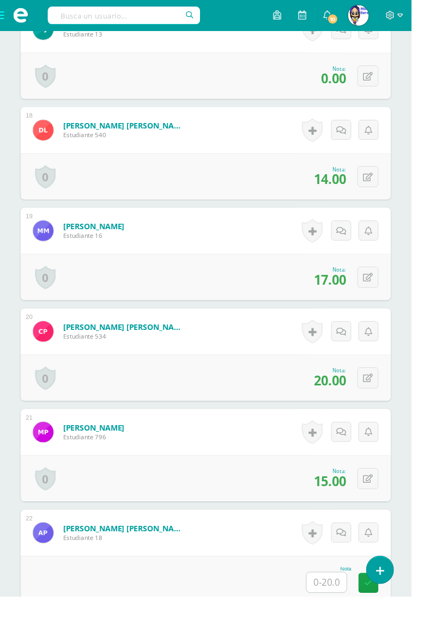
scroll to position [2193, 0]
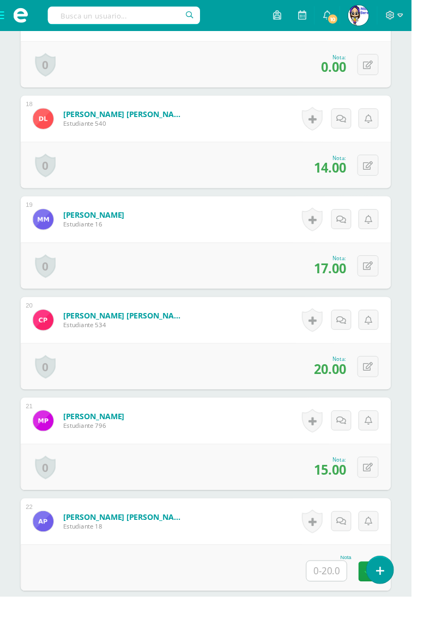
click at [355, 595] on input "text" at bounding box center [346, 605] width 42 height 21
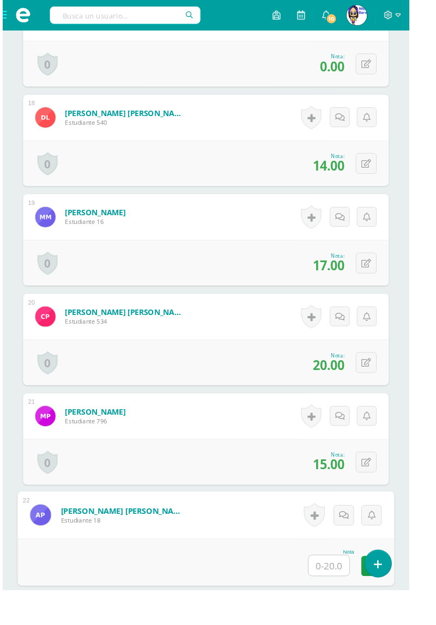
scroll to position [2194, 0]
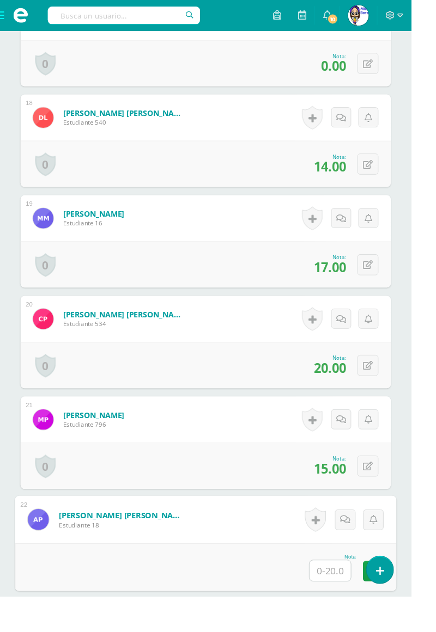
type input "20"
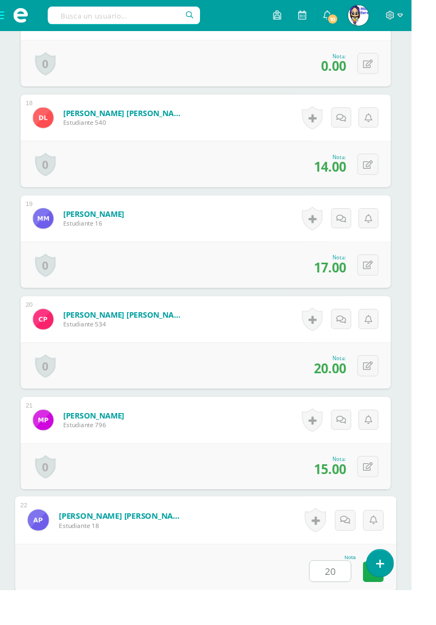
click at [399, 601] on icon at bounding box center [396, 605] width 10 height 9
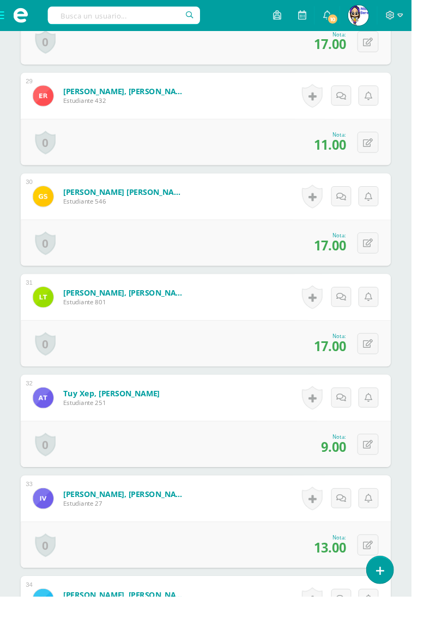
scroll to position [3502, 0]
